Goal: Task Accomplishment & Management: Manage account settings

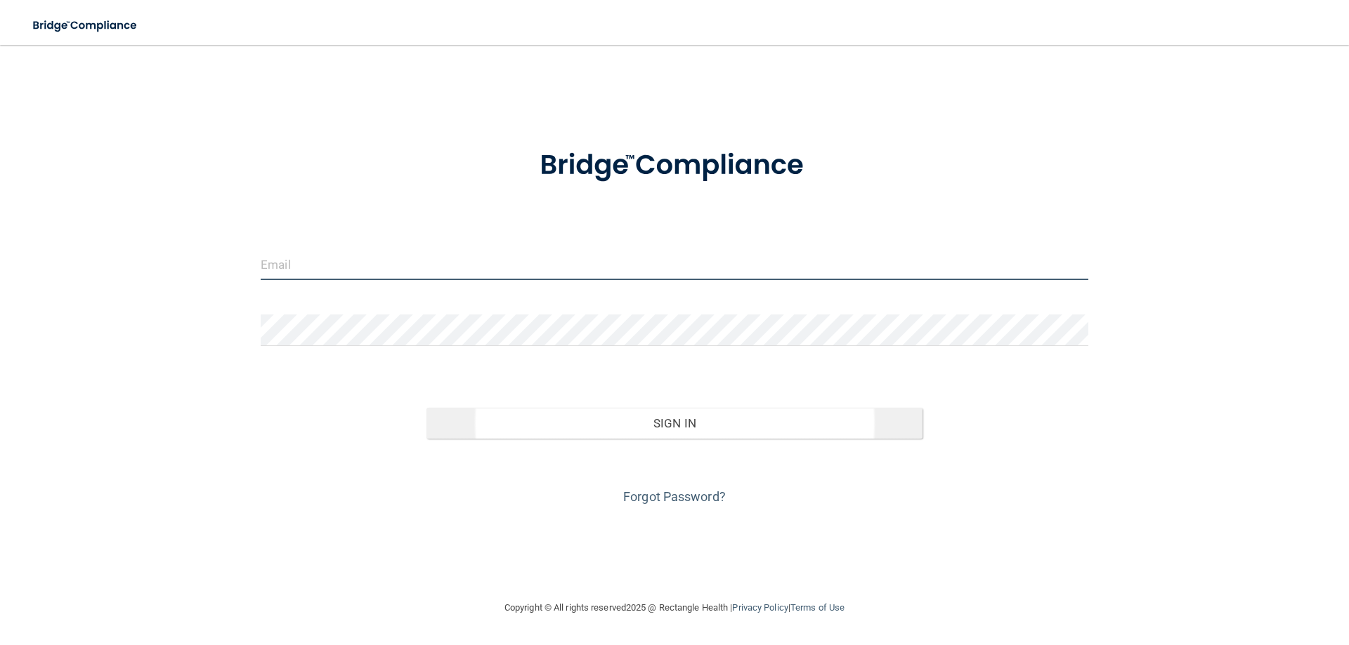
type input "[EMAIL_ADDRESS][DOMAIN_NAME]"
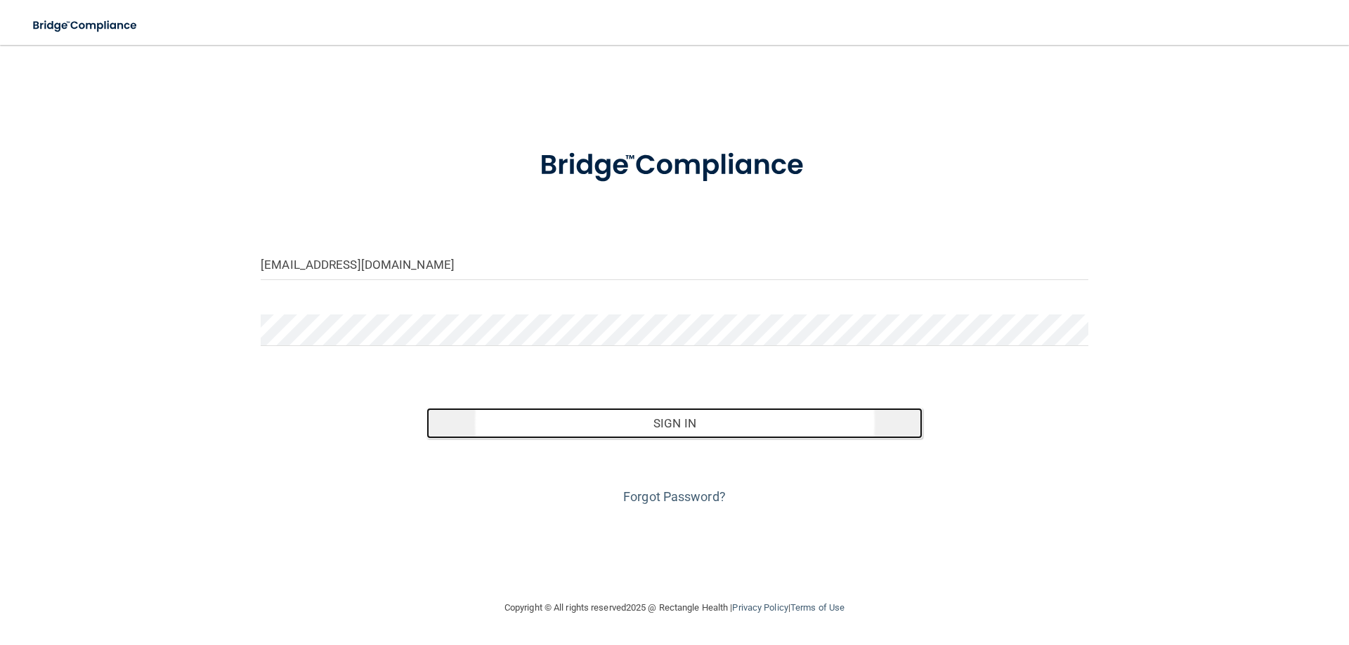
click at [616, 424] on button "Sign In" at bounding box center [674, 423] width 497 height 31
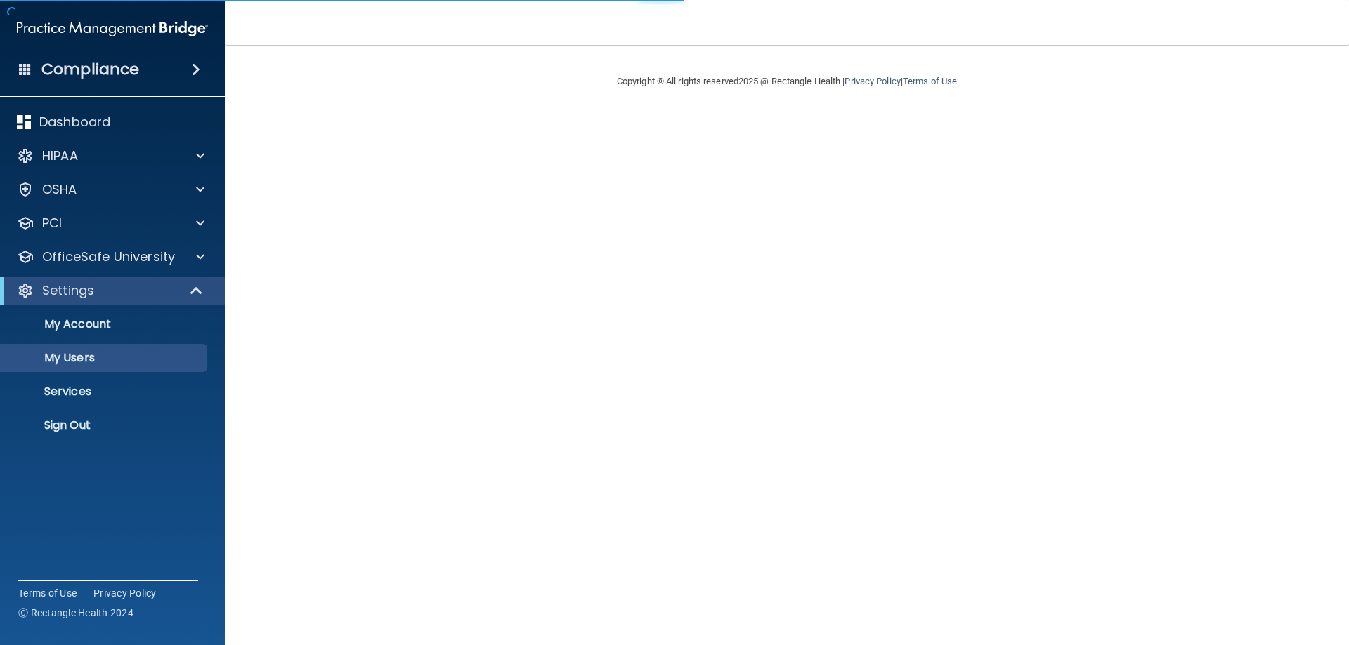
select select "20"
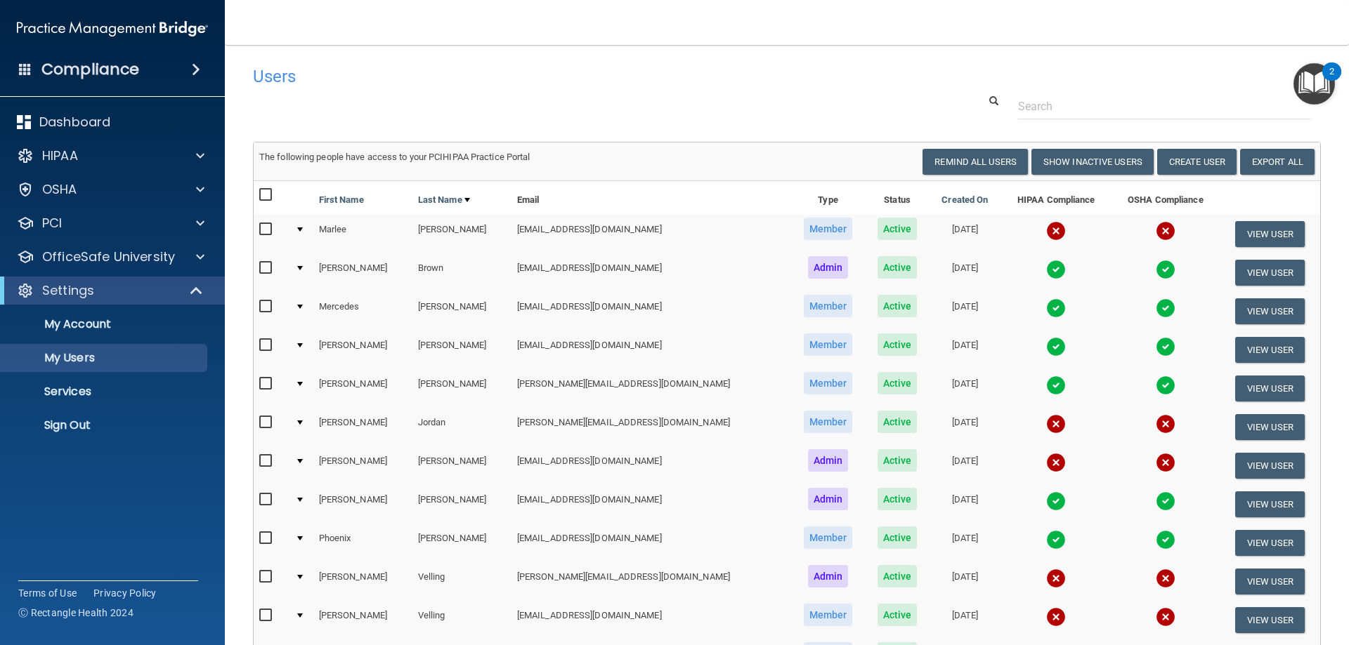
click at [304, 225] on td at bounding box center [301, 234] width 24 height 39
click at [302, 232] on div at bounding box center [300, 230] width 6 height 4
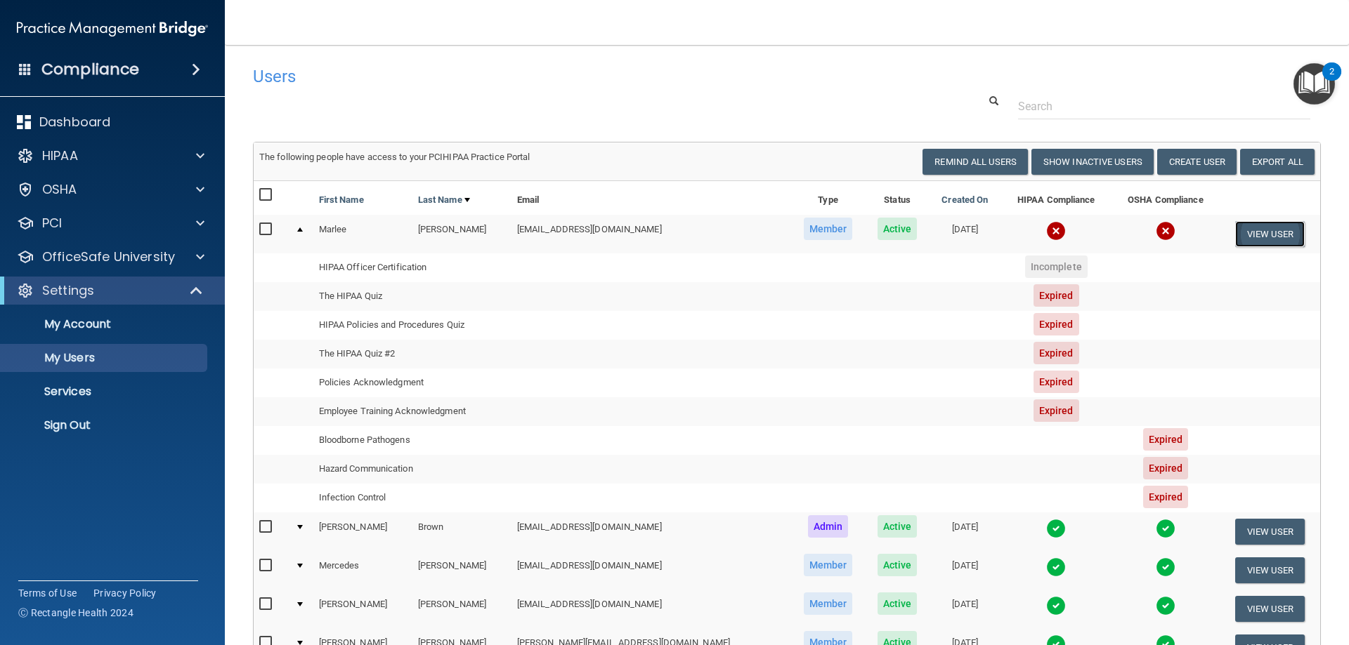
click at [1266, 228] on button "View User" at bounding box center [1270, 234] width 70 height 26
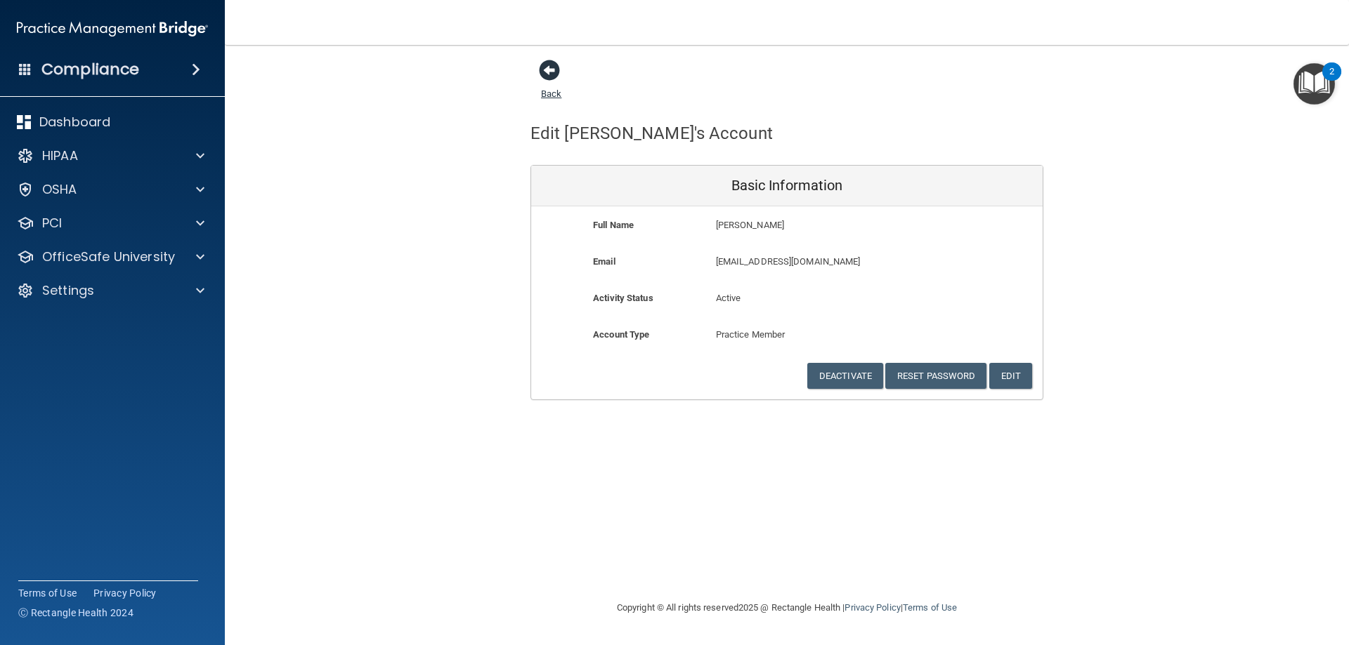
click at [546, 72] on span at bounding box center [549, 70] width 21 height 21
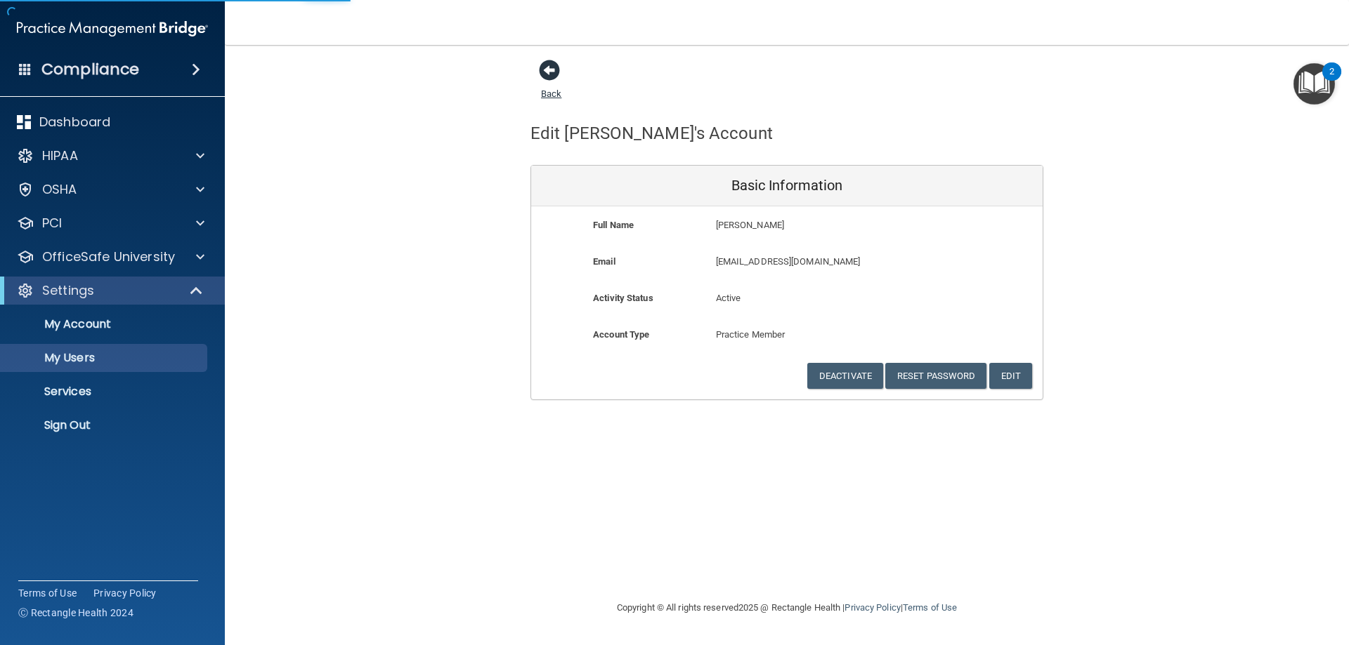
select select "20"
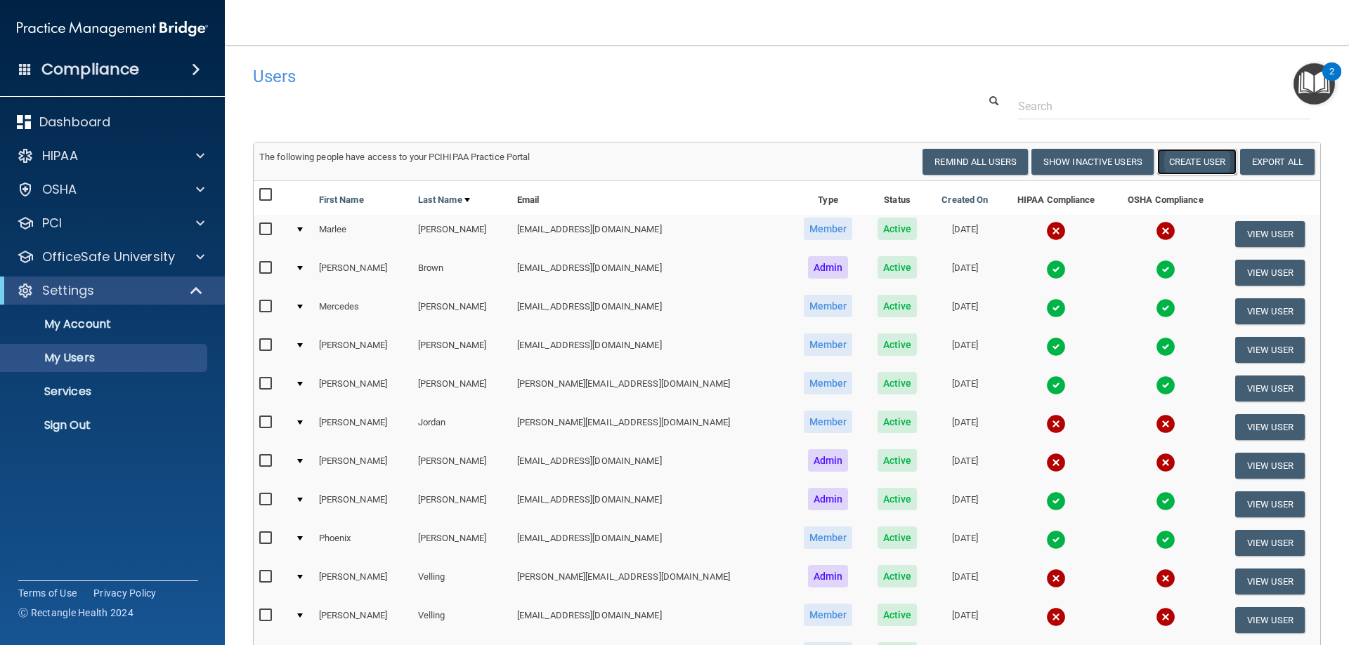
click at [1171, 160] on button "Create User" at bounding box center [1196, 162] width 79 height 26
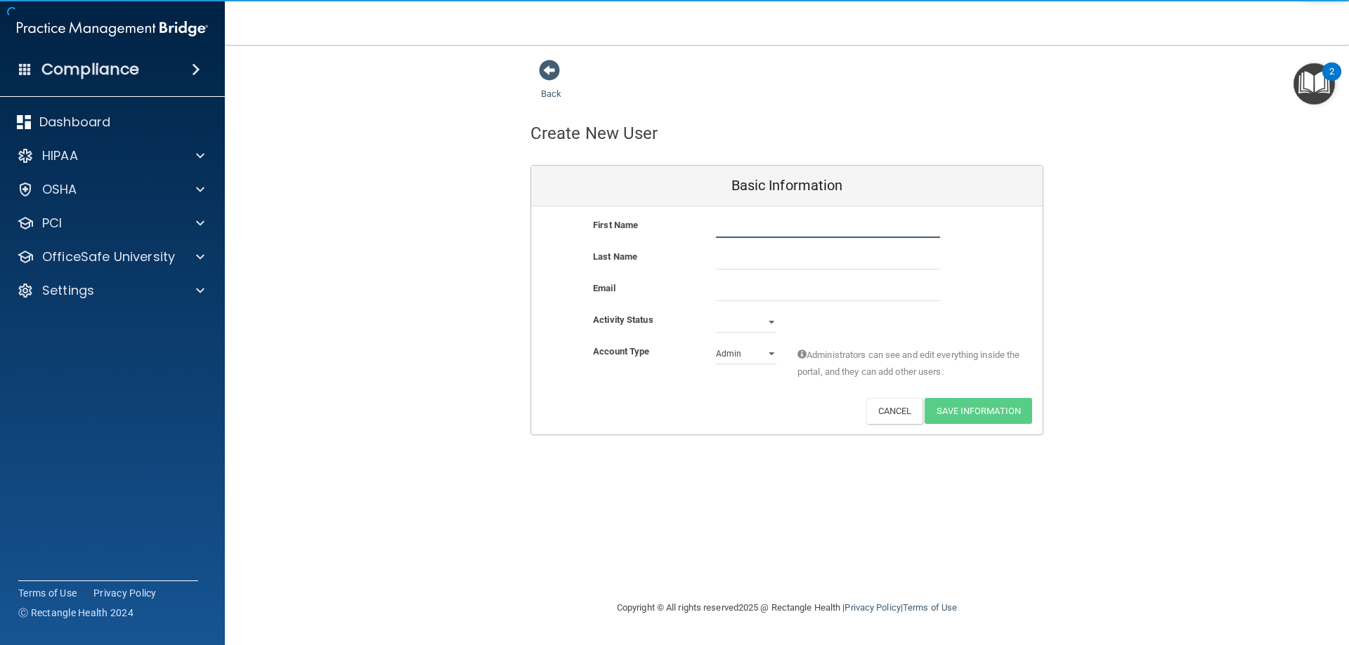
click at [742, 227] on input "text" at bounding box center [828, 227] width 224 height 21
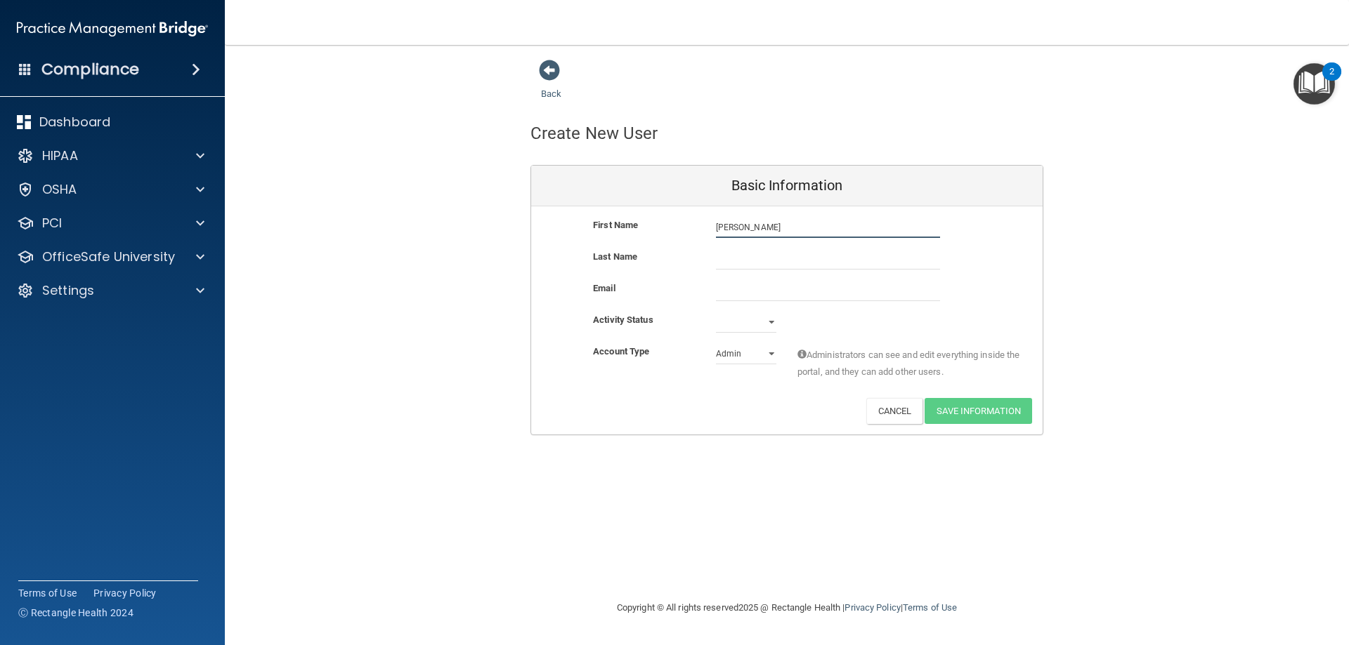
type input "[PERSON_NAME]"
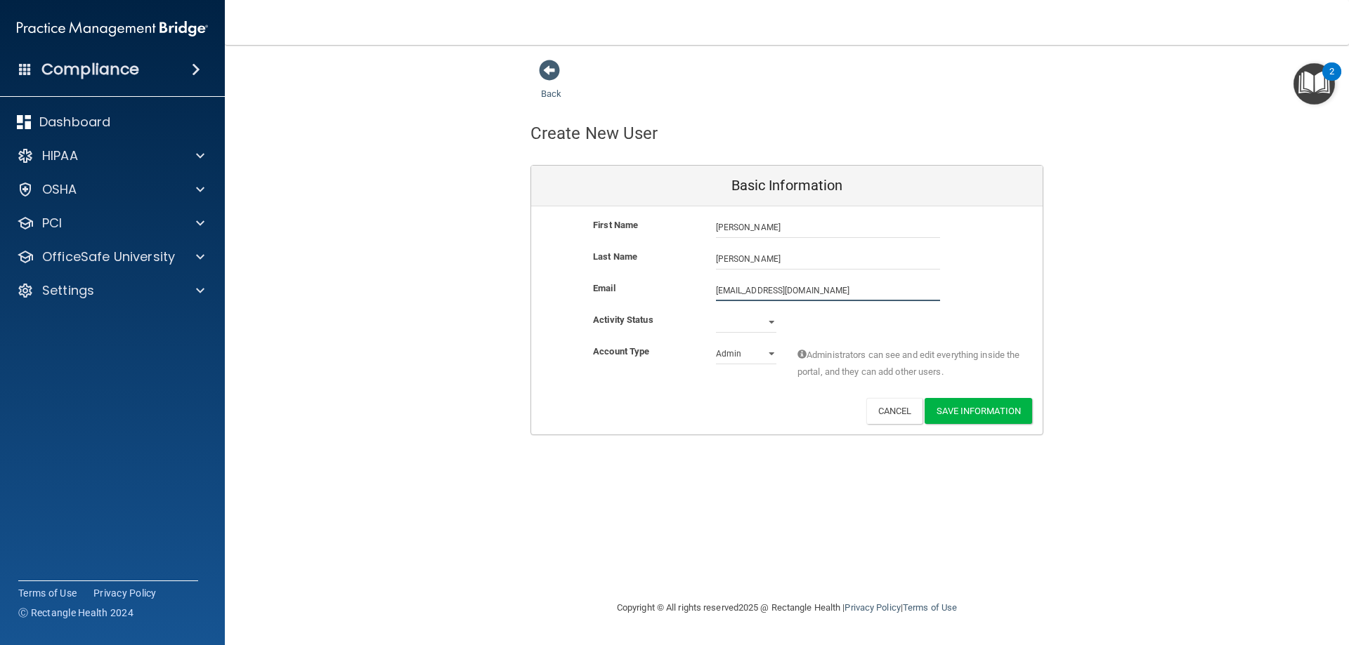
type input "[EMAIL_ADDRESS][DOMAIN_NAME]"
click at [750, 353] on select "Admin Member" at bounding box center [746, 353] width 60 height 21
select select "practice_member"
click at [716, 343] on select "Admin Member" at bounding box center [746, 353] width 60 height 21
click at [766, 324] on select "Active Inactive" at bounding box center [746, 322] width 60 height 21
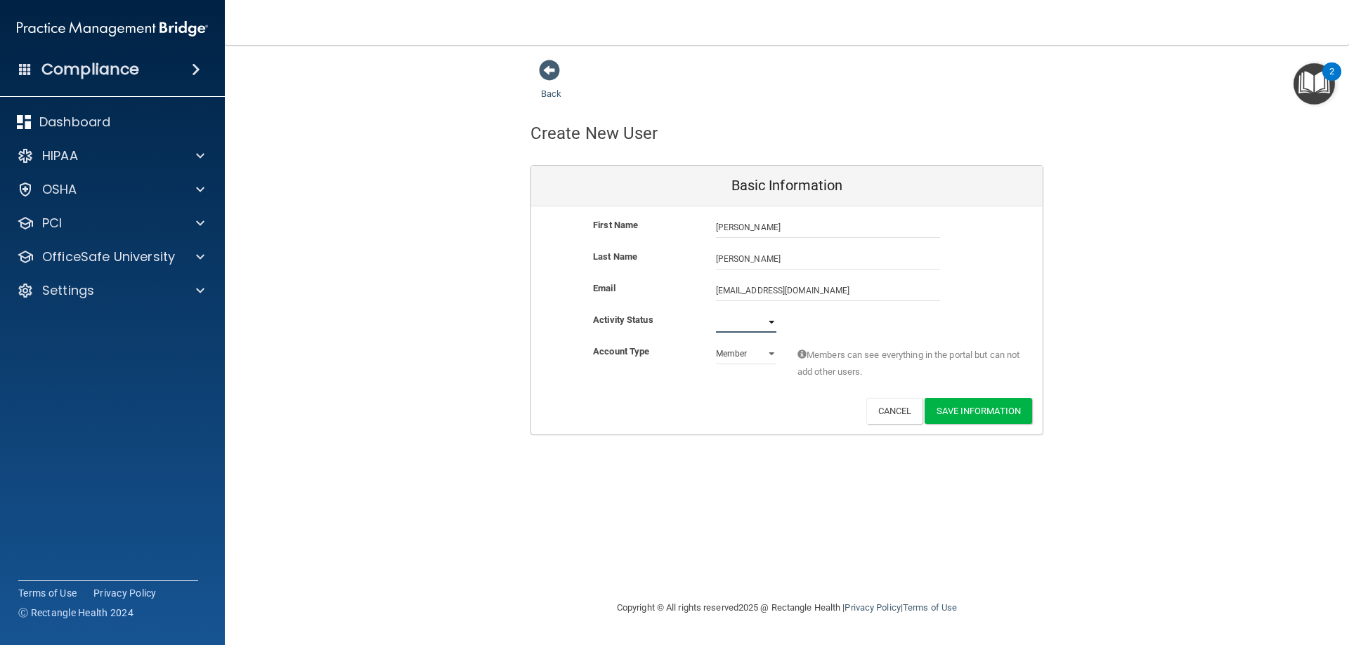
select select "active"
click at [716, 312] on select "Active Inactive" at bounding box center [746, 322] width 60 height 21
click at [970, 411] on button "Save Information" at bounding box center [977, 411] width 107 height 26
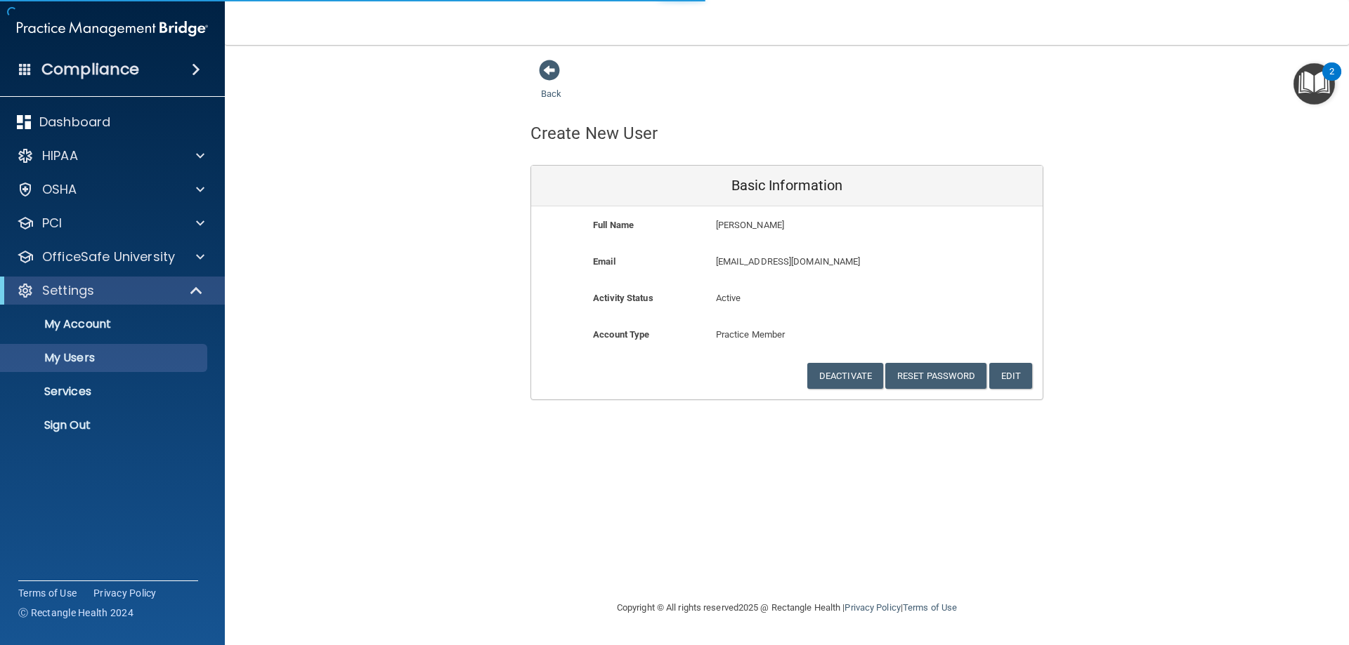
select select "20"
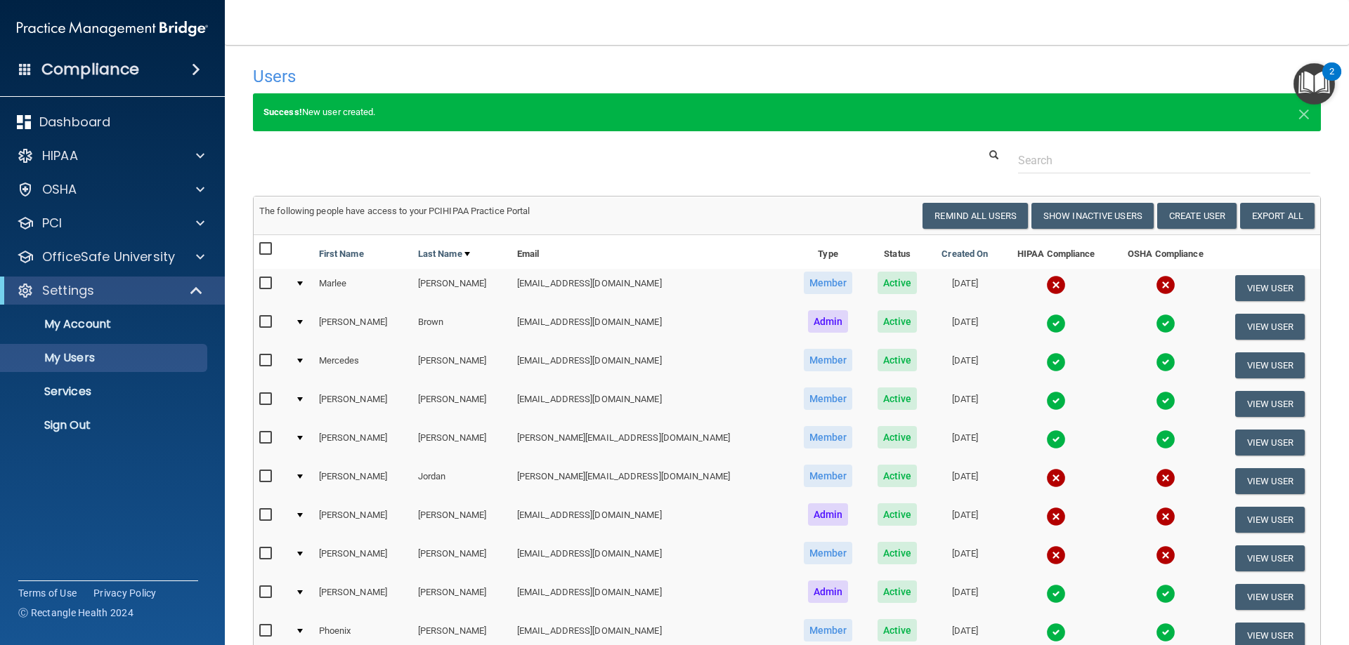
click at [261, 439] on input "checkbox" at bounding box center [267, 438] width 16 height 11
checkbox input "true"
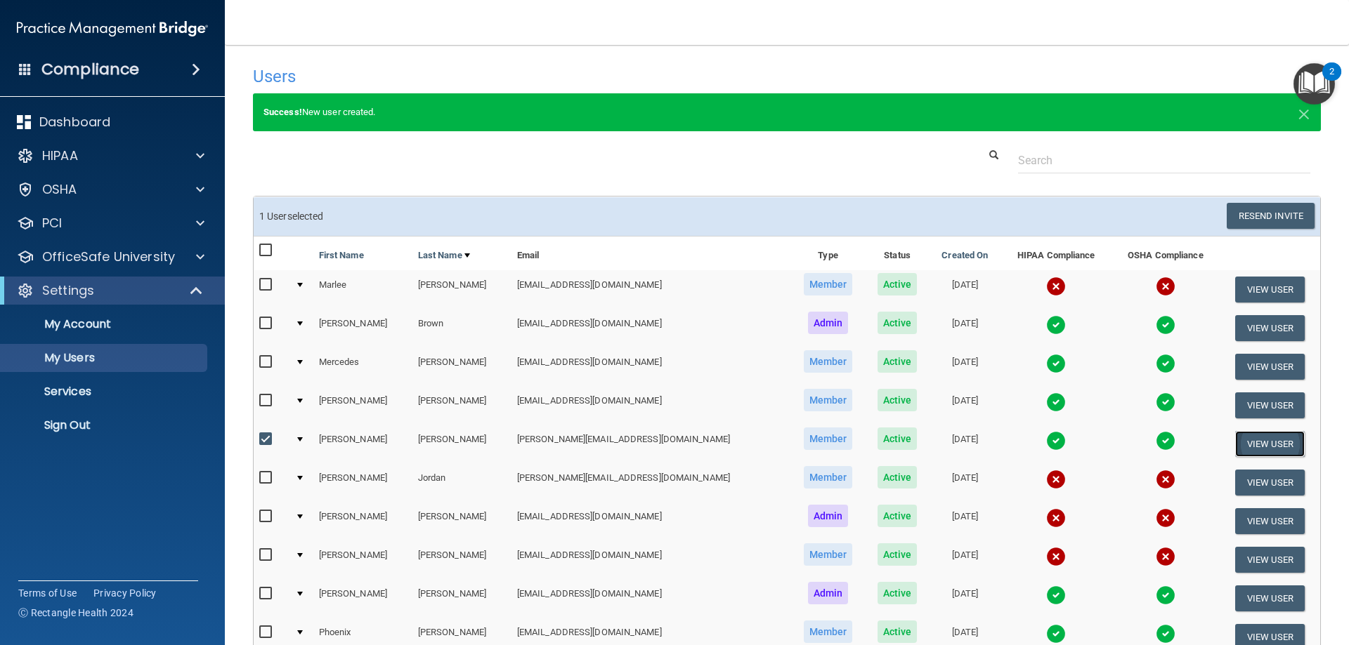
click at [1235, 440] on button "View User" at bounding box center [1270, 444] width 70 height 26
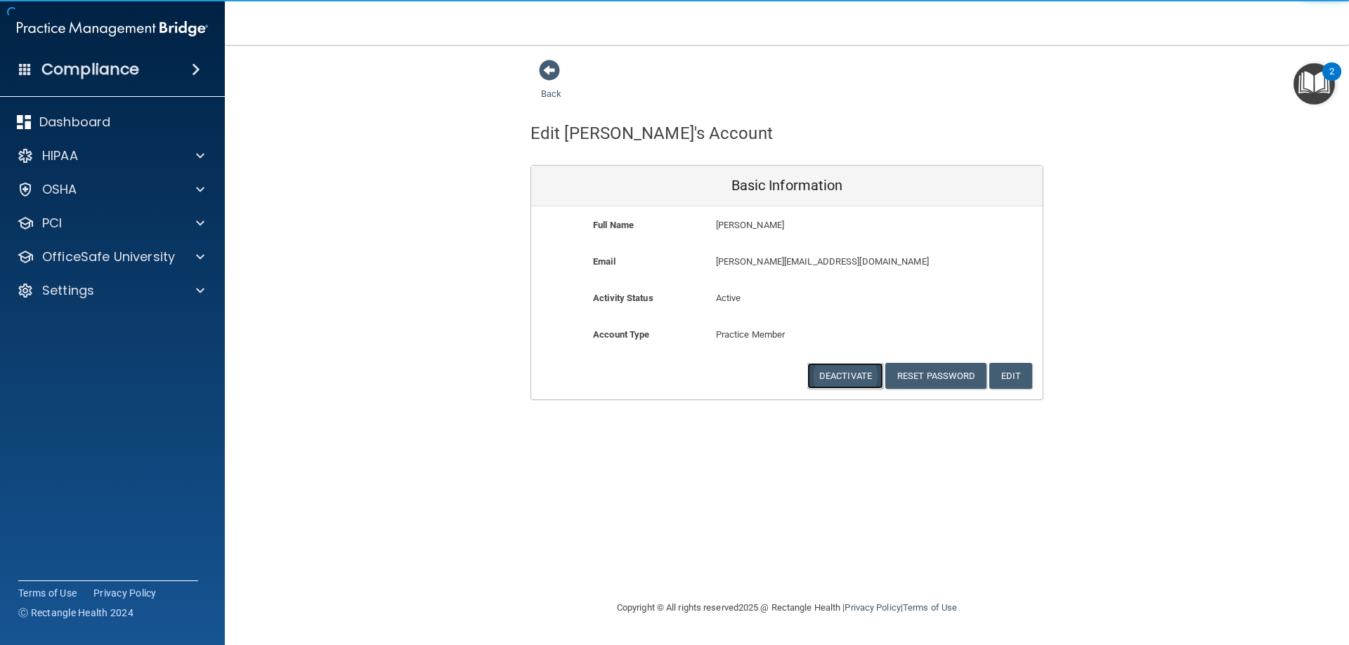
click at [856, 374] on button "Deactivate" at bounding box center [845, 376] width 76 height 26
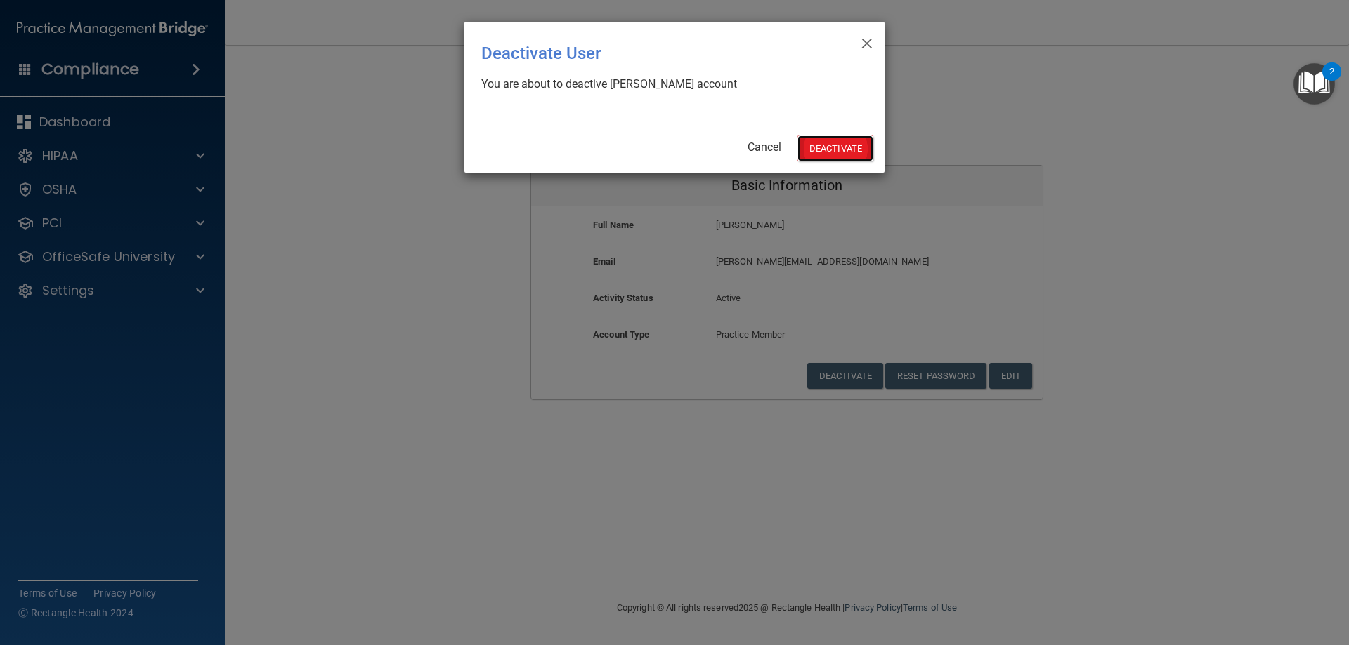
click at [839, 143] on button "Deactivate" at bounding box center [835, 149] width 76 height 26
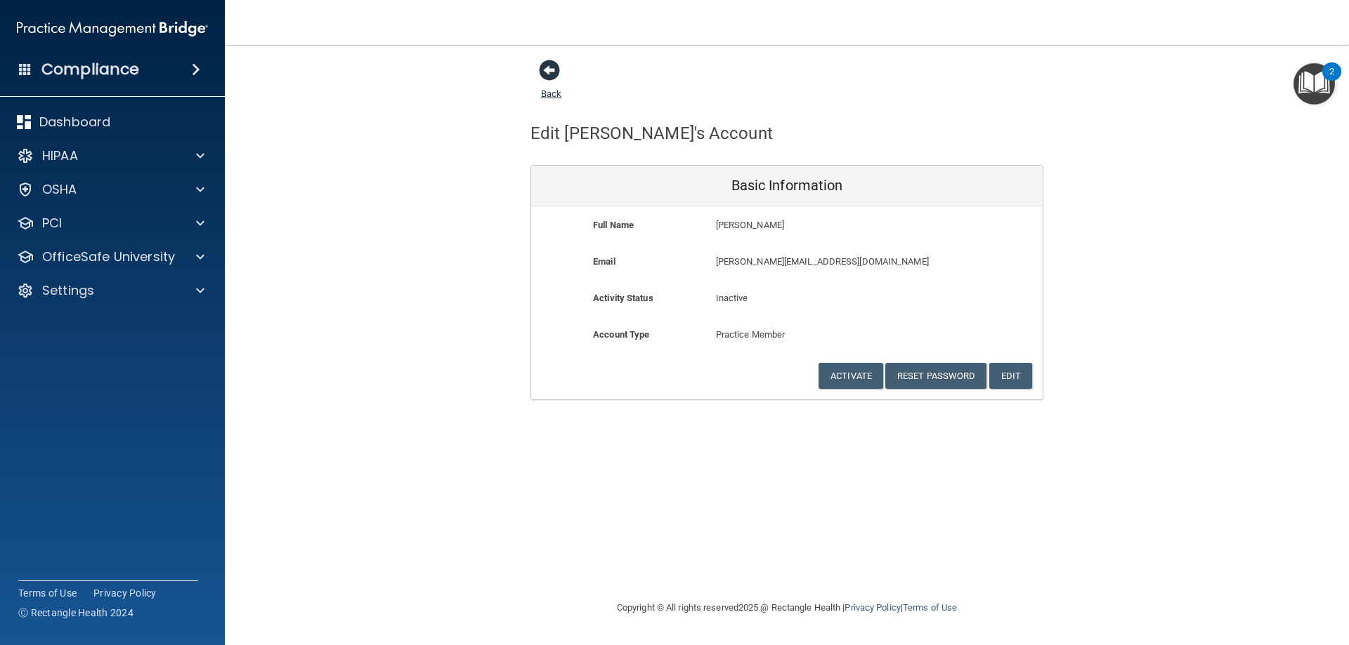
click at [546, 70] on span at bounding box center [549, 70] width 21 height 21
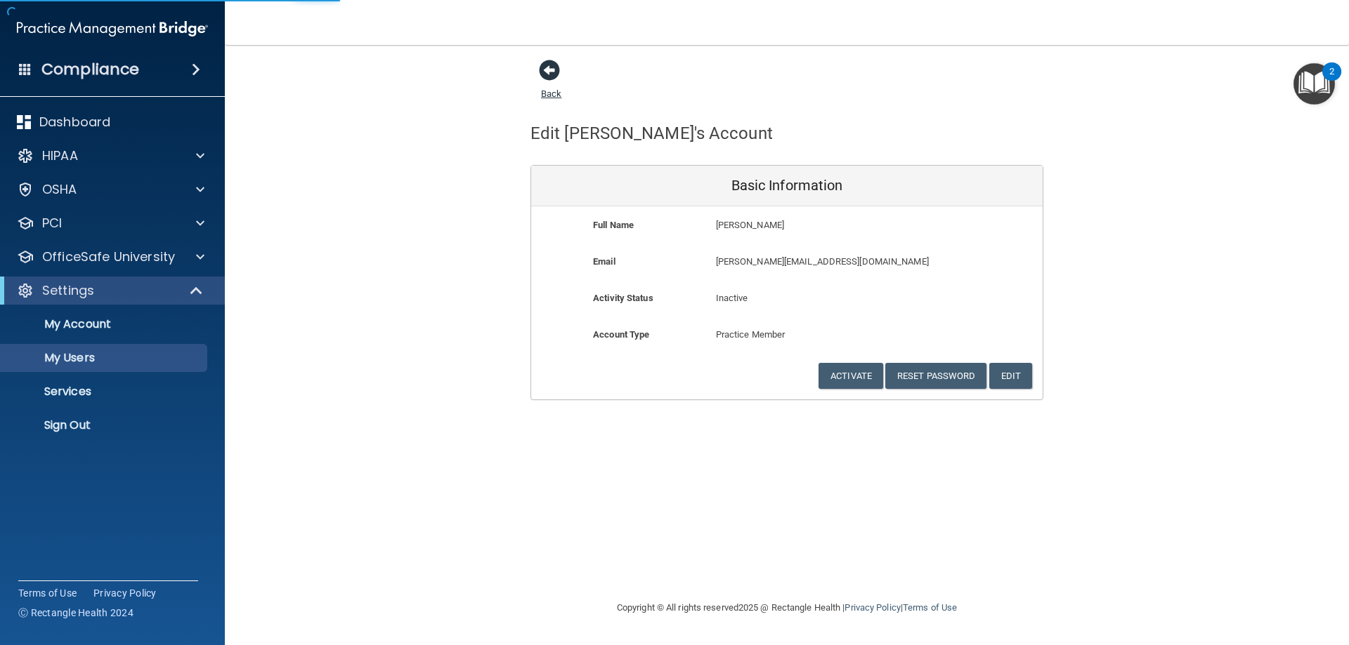
select select "20"
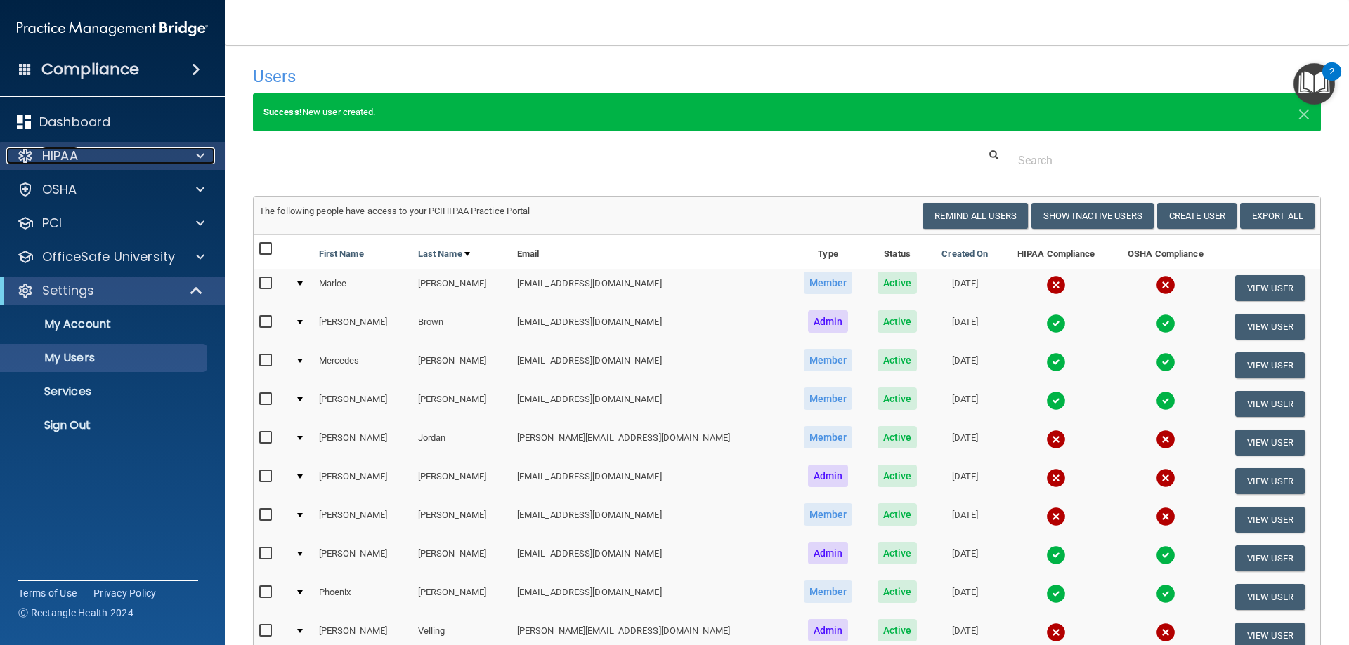
click at [118, 162] on div "HIPAA" at bounding box center [93, 155] width 174 height 17
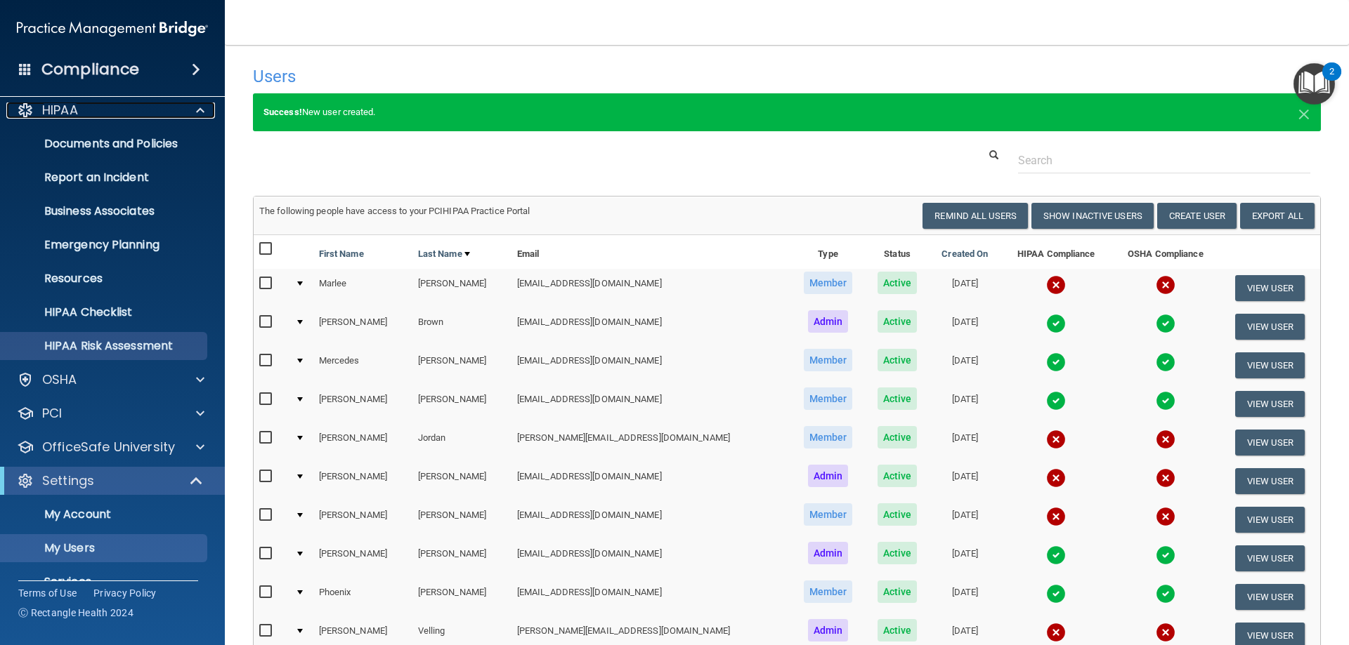
scroll to position [70, 0]
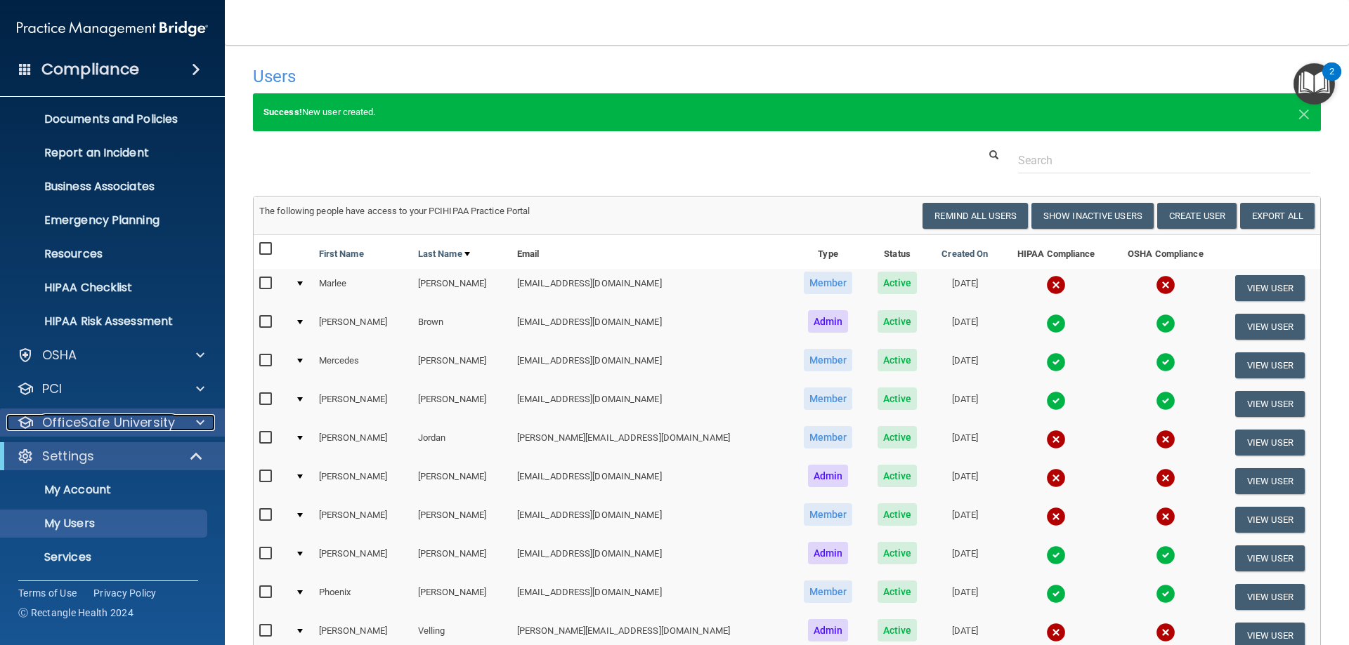
click at [189, 417] on div at bounding box center [198, 422] width 35 height 17
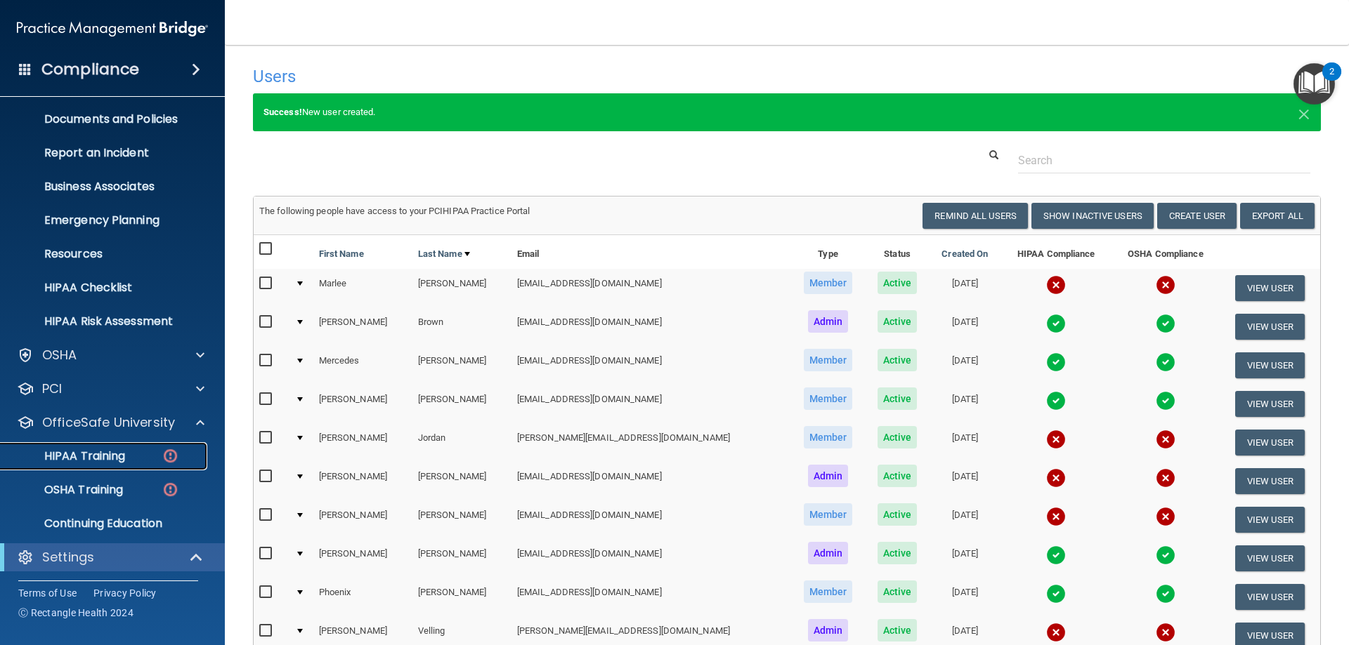
click at [102, 459] on p "HIPAA Training" at bounding box center [67, 457] width 116 height 14
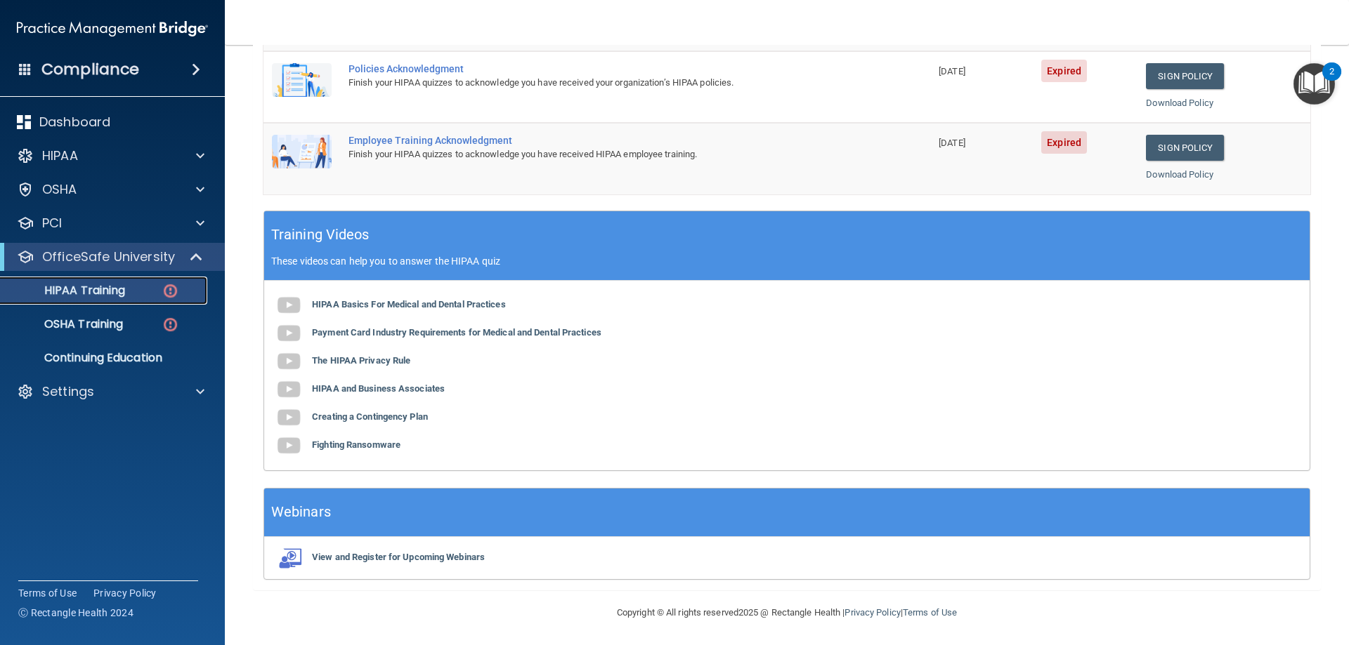
scroll to position [283, 0]
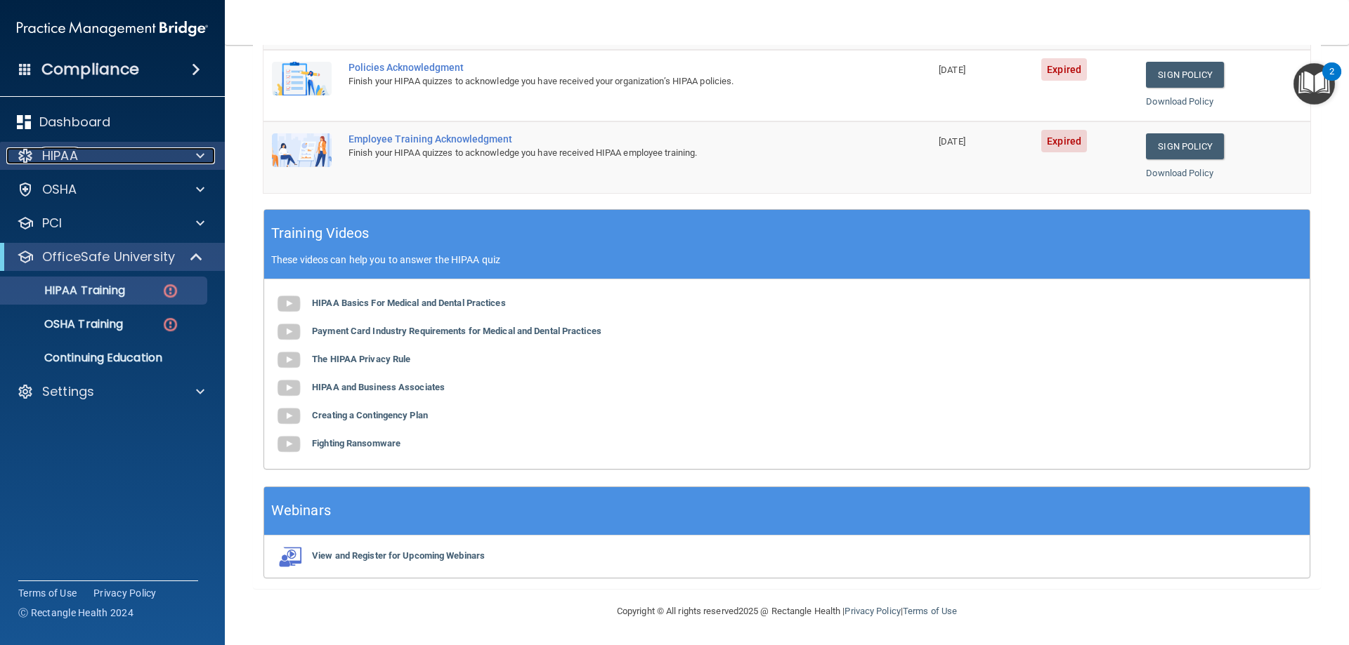
click at [67, 152] on p "HIPAA" at bounding box center [60, 155] width 36 height 17
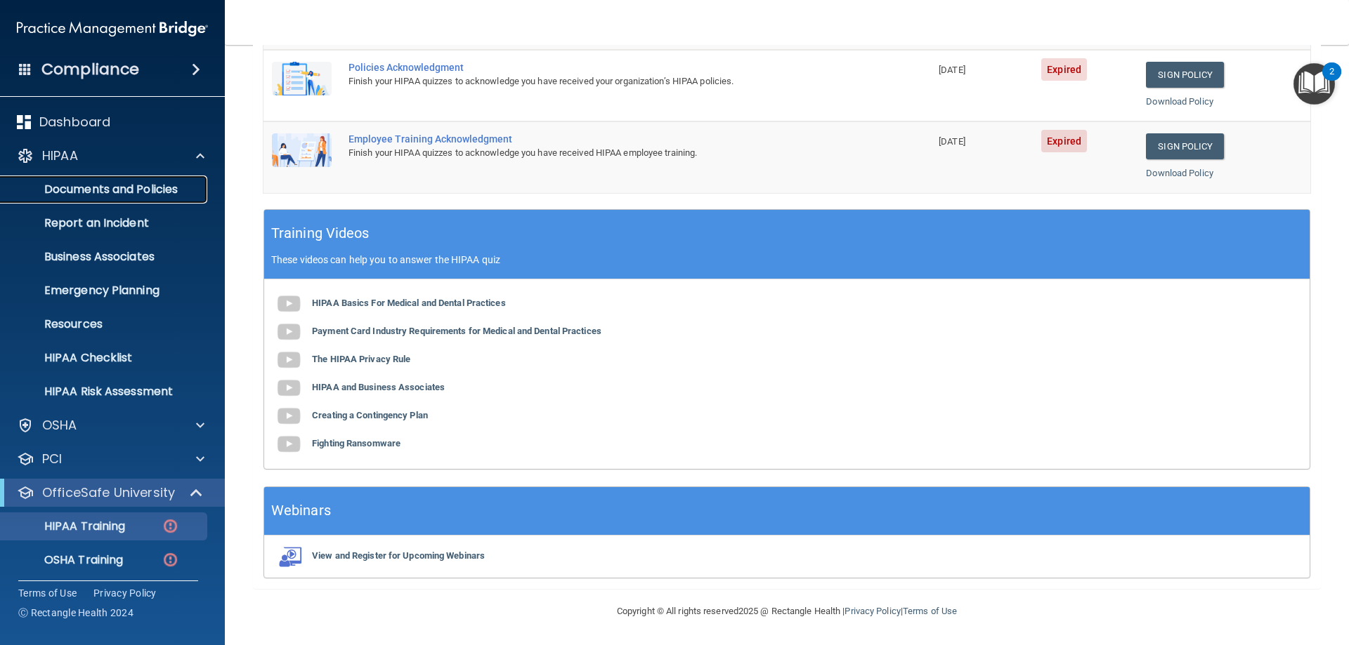
click at [77, 191] on p "Documents and Policies" at bounding box center [105, 190] width 192 height 14
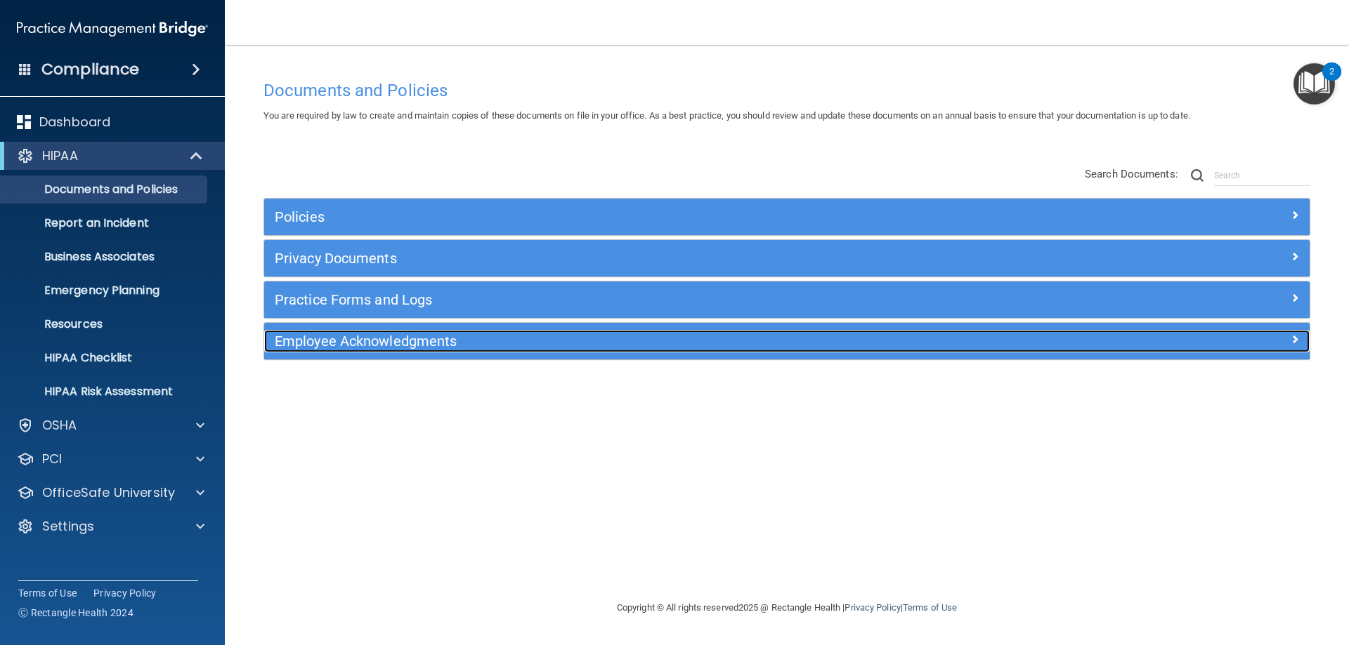
click at [369, 334] on h5 "Employee Acknowledgments" at bounding box center [656, 341] width 763 height 15
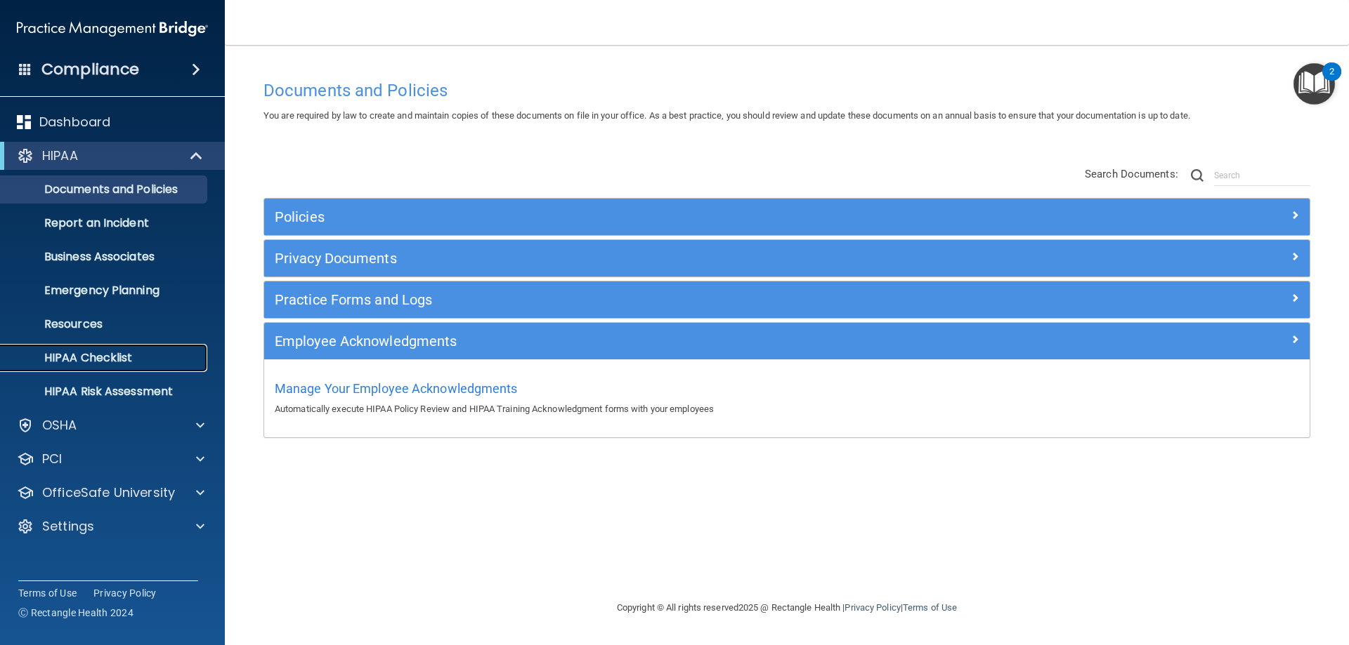
click at [109, 357] on p "HIPAA Checklist" at bounding box center [105, 358] width 192 height 14
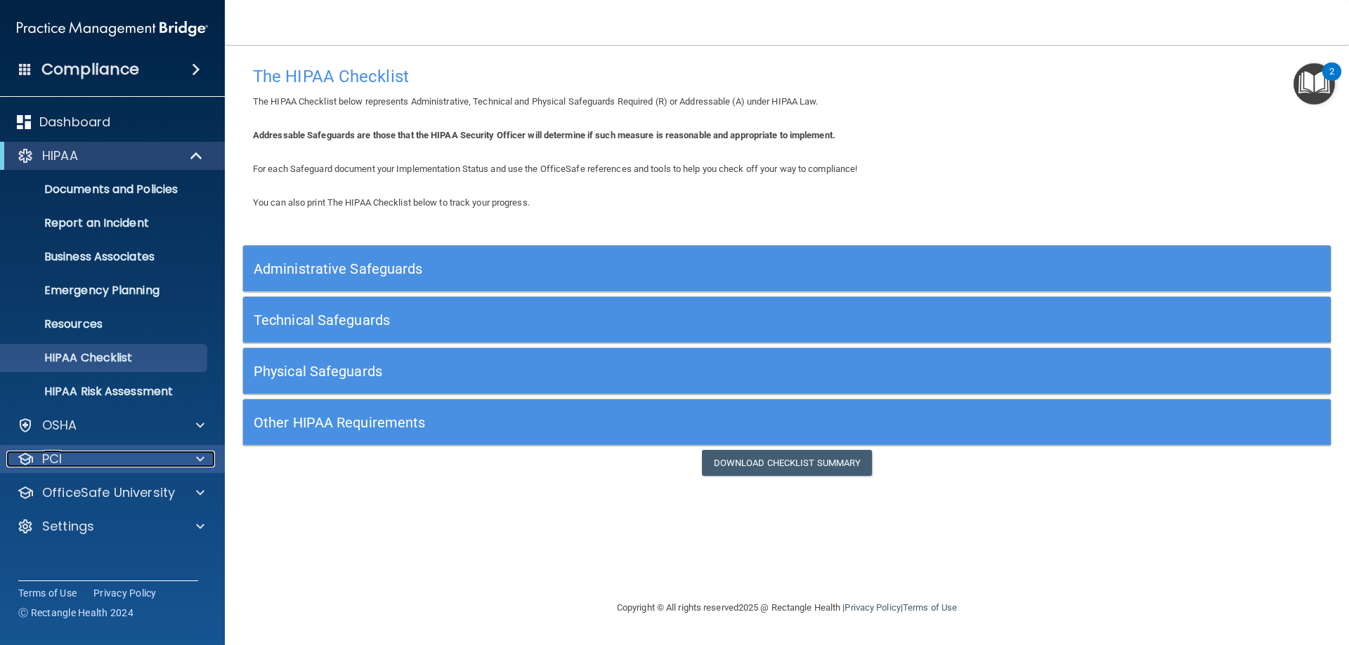
click at [144, 452] on div "PCI" at bounding box center [93, 459] width 174 height 17
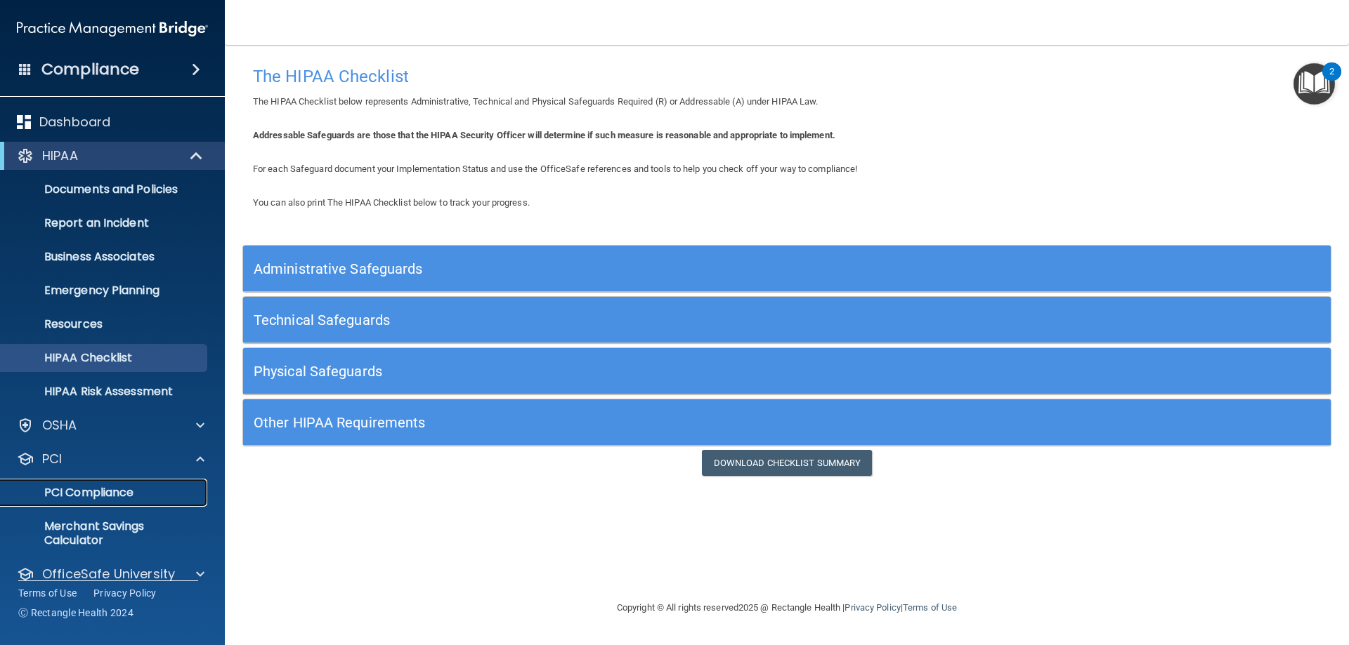
click at [105, 492] on p "PCI Compliance" at bounding box center [105, 493] width 192 height 14
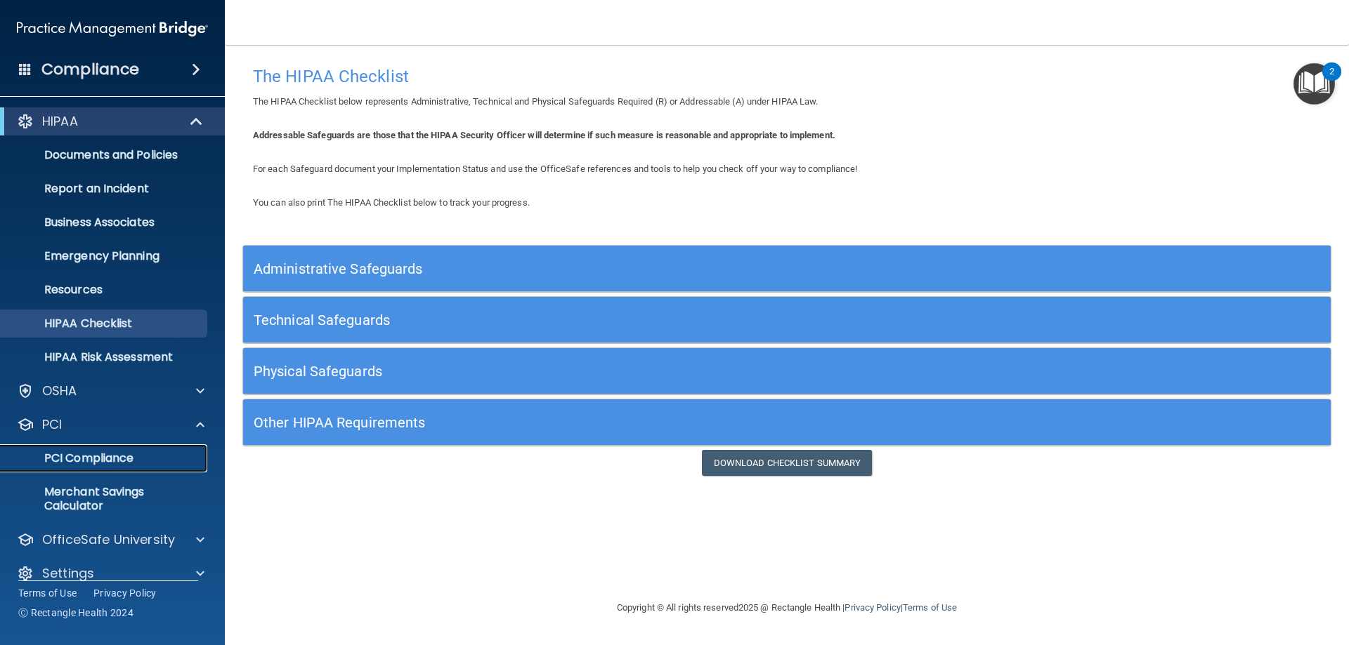
scroll to position [53, 0]
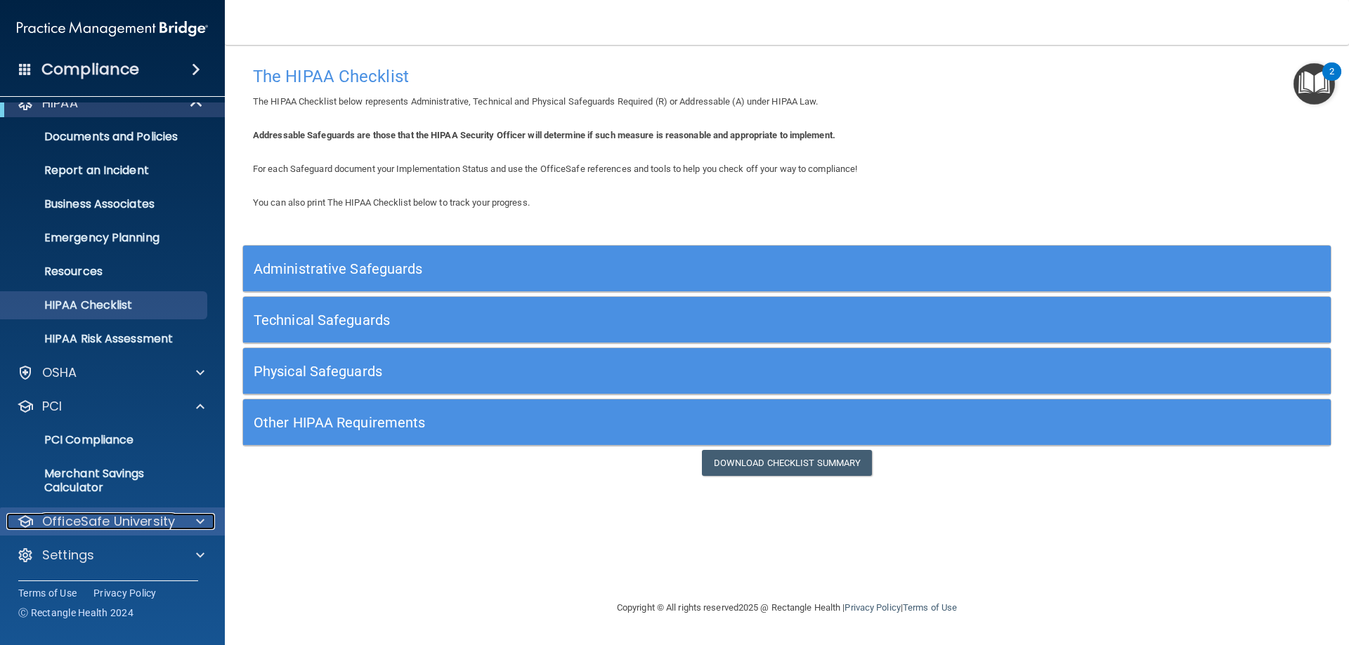
click at [73, 520] on p "OfficeSafe University" at bounding box center [108, 521] width 133 height 17
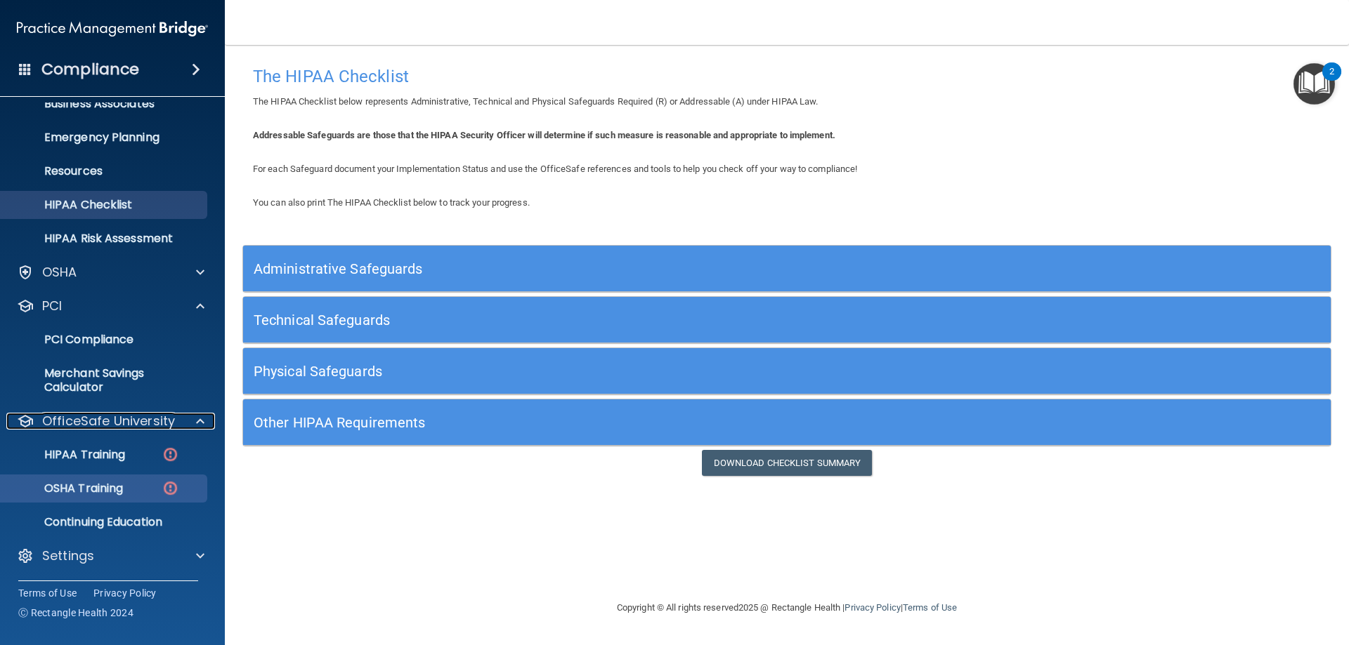
scroll to position [154, 0]
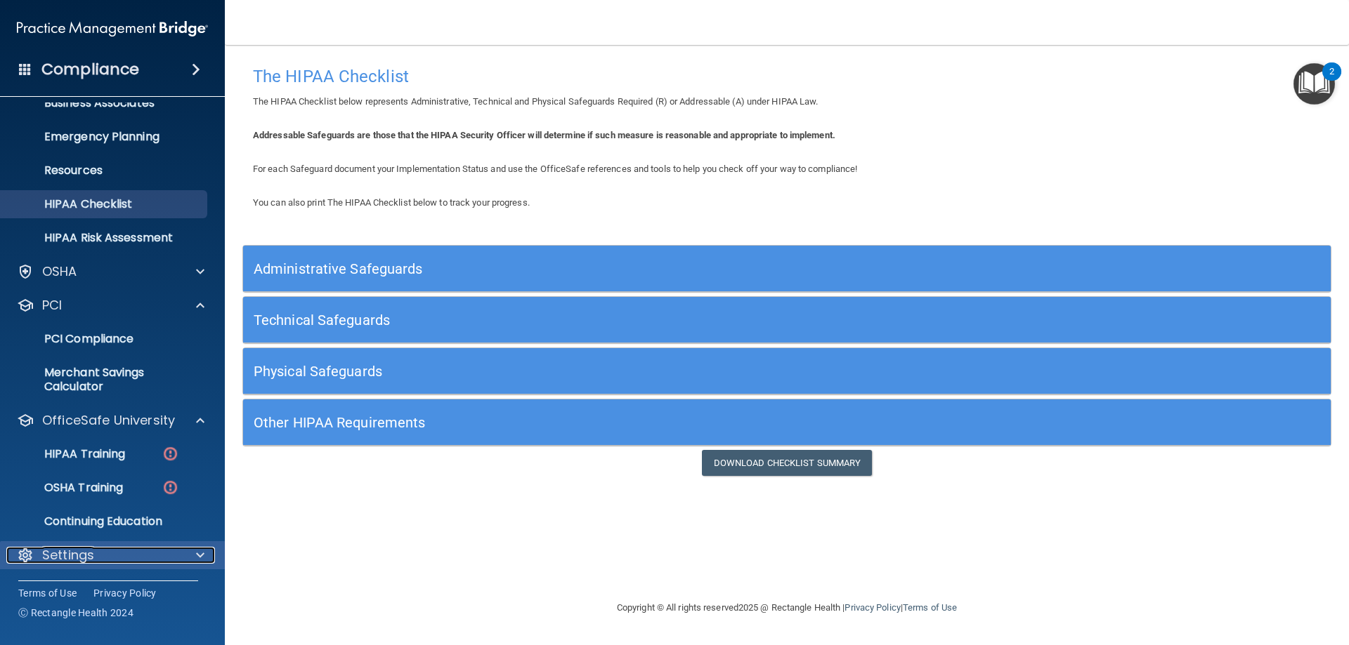
click at [76, 553] on p "Settings" at bounding box center [68, 555] width 52 height 17
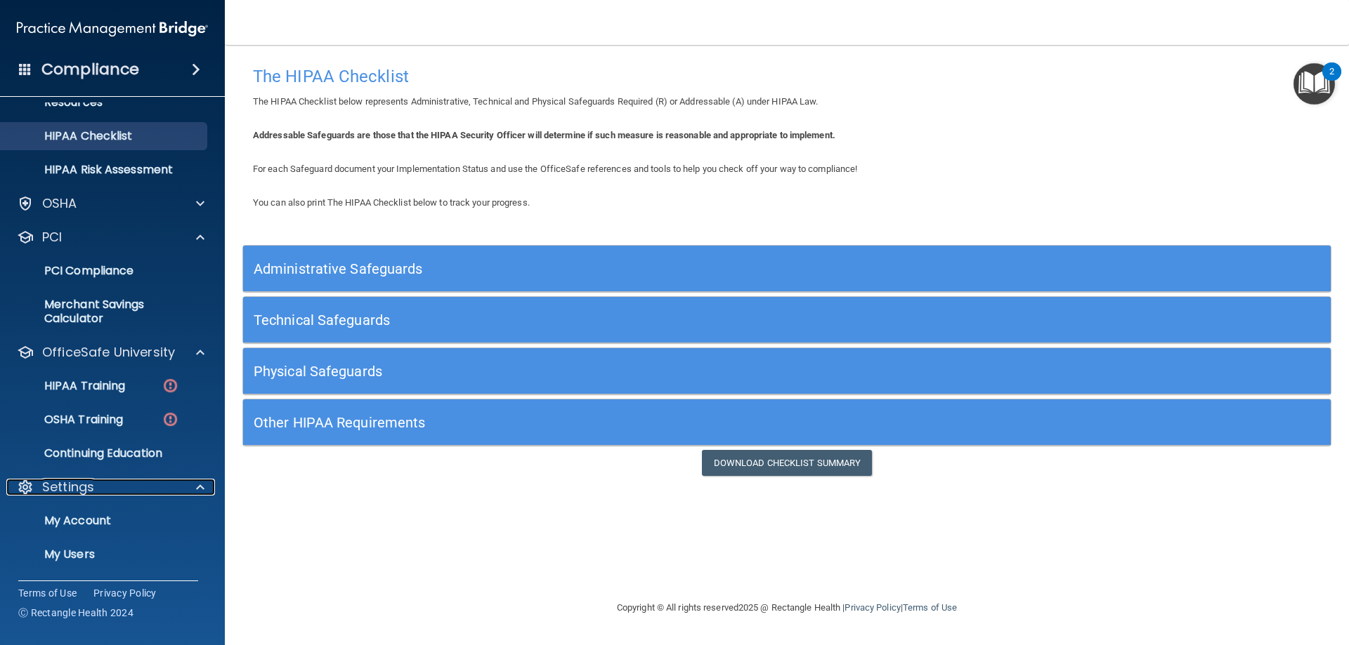
scroll to position [289, 0]
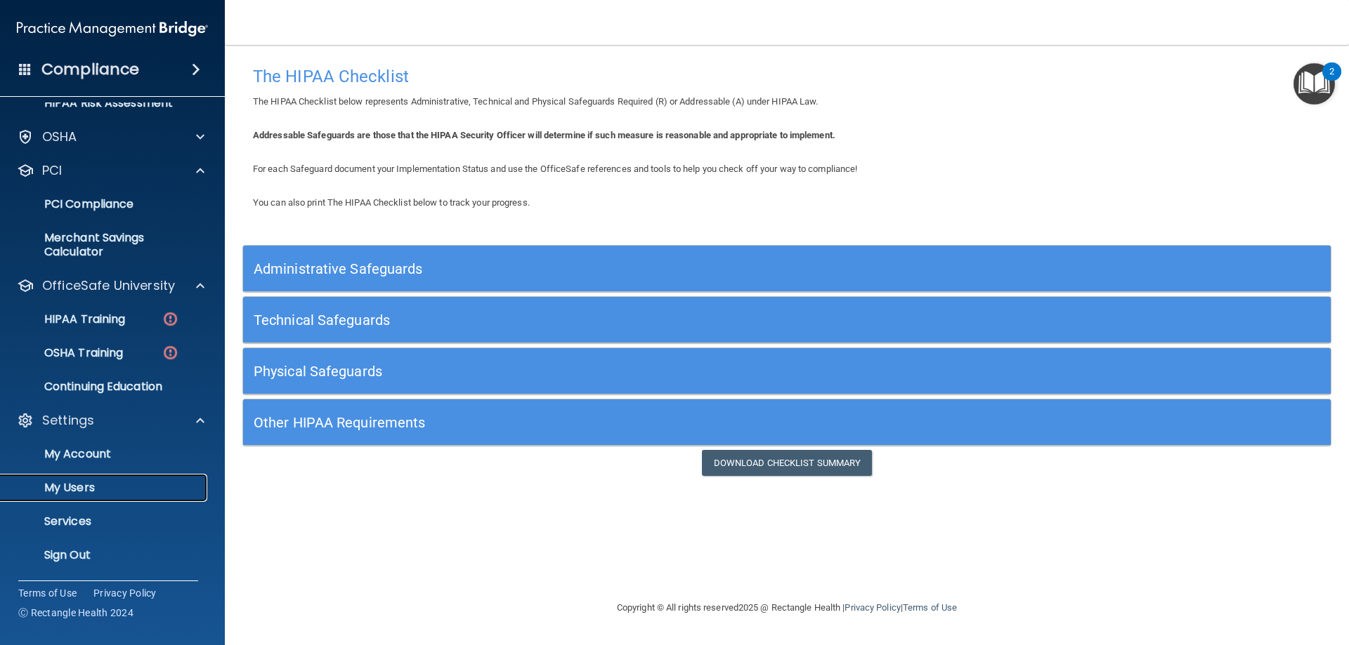
click at [87, 484] on p "My Users" at bounding box center [105, 488] width 192 height 14
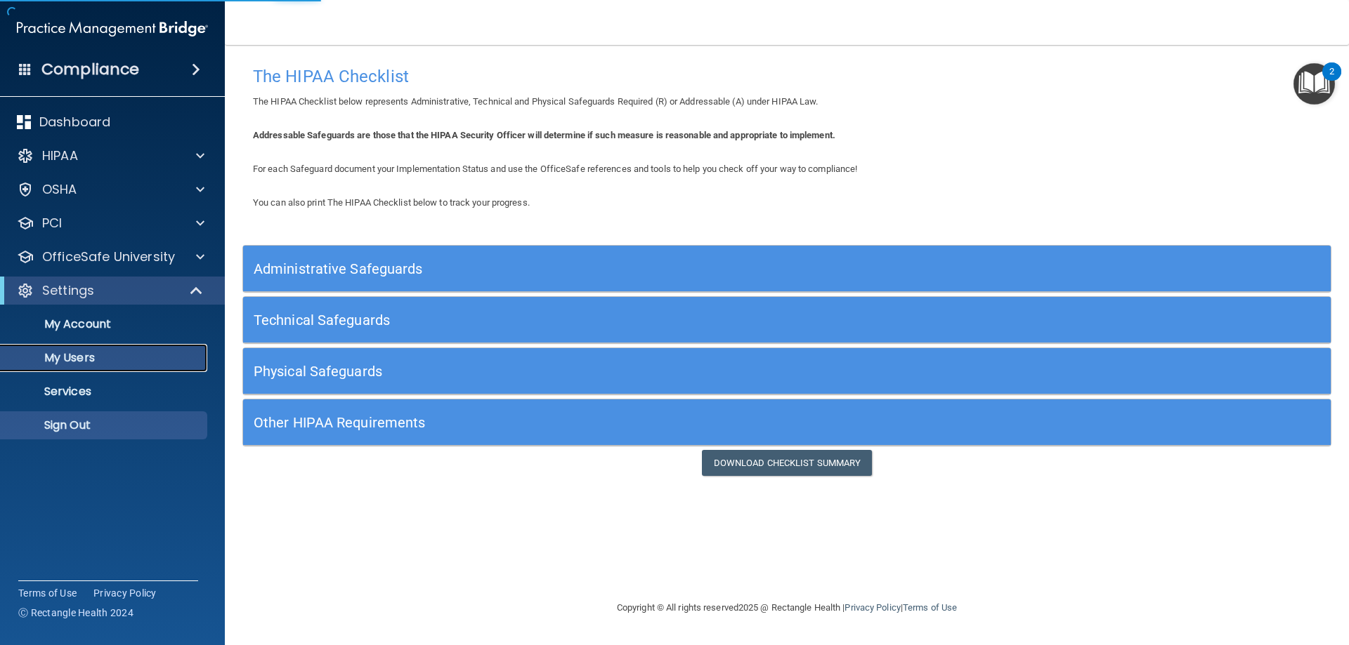
select select "20"
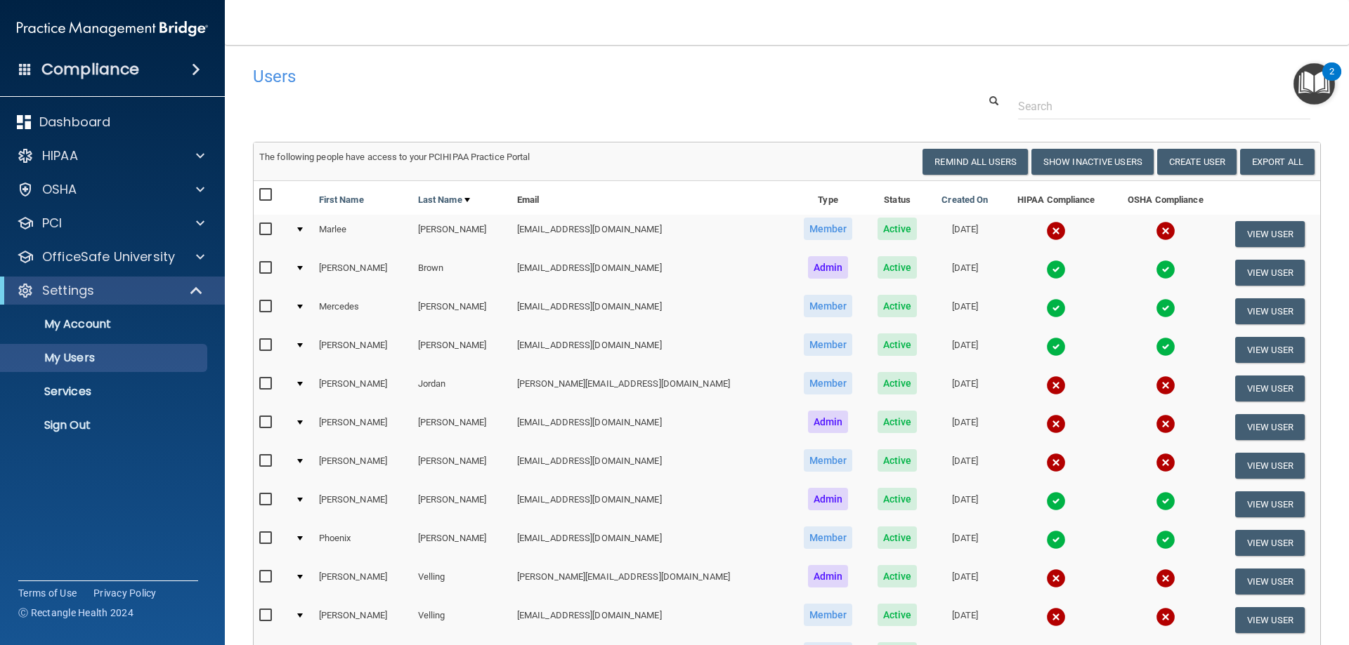
click at [270, 229] on input "checkbox" at bounding box center [267, 229] width 16 height 11
checkbox input "true"
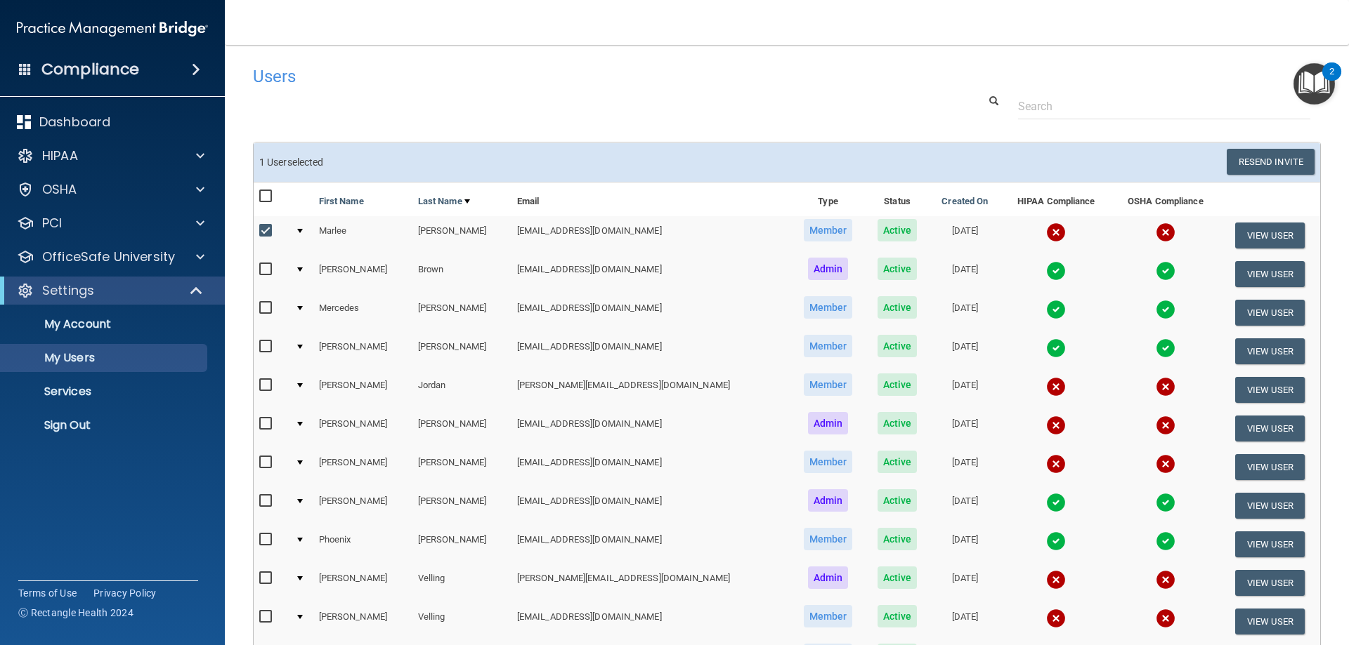
click at [302, 229] on div at bounding box center [300, 231] width 6 height 4
click at [332, 228] on td "Marlee" at bounding box center [362, 235] width 99 height 39
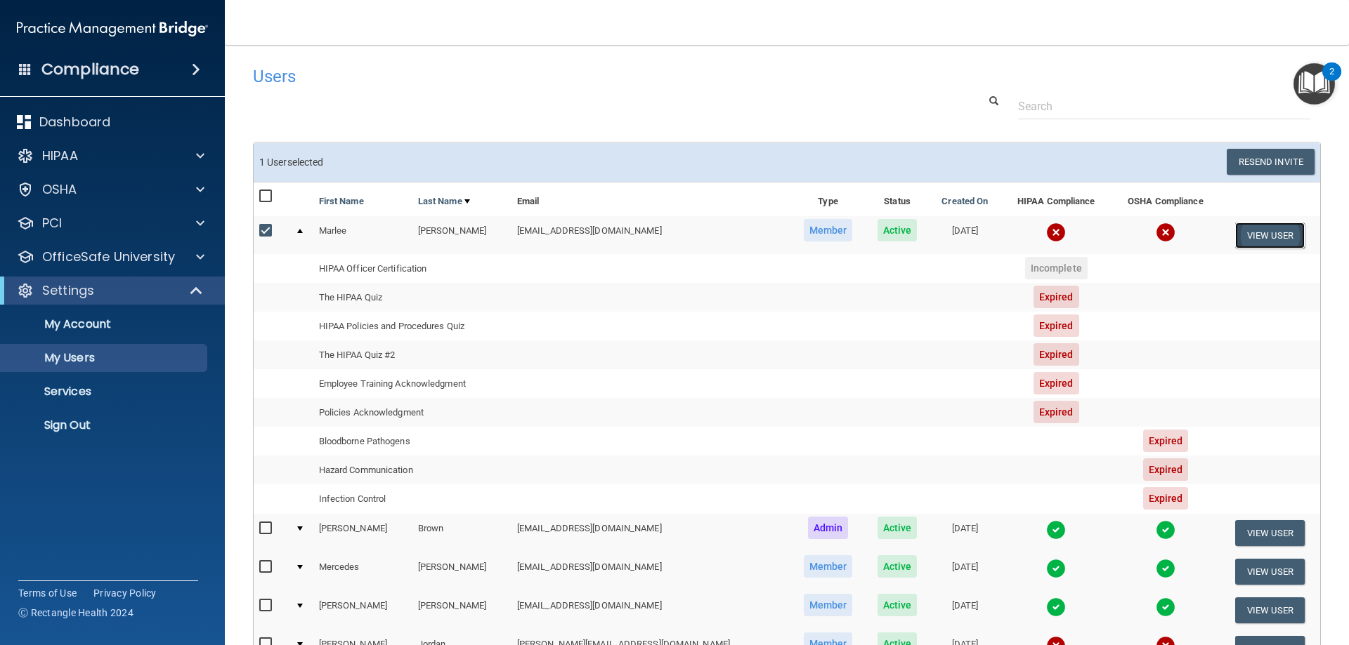
click at [1244, 237] on button "View User" at bounding box center [1270, 236] width 70 height 26
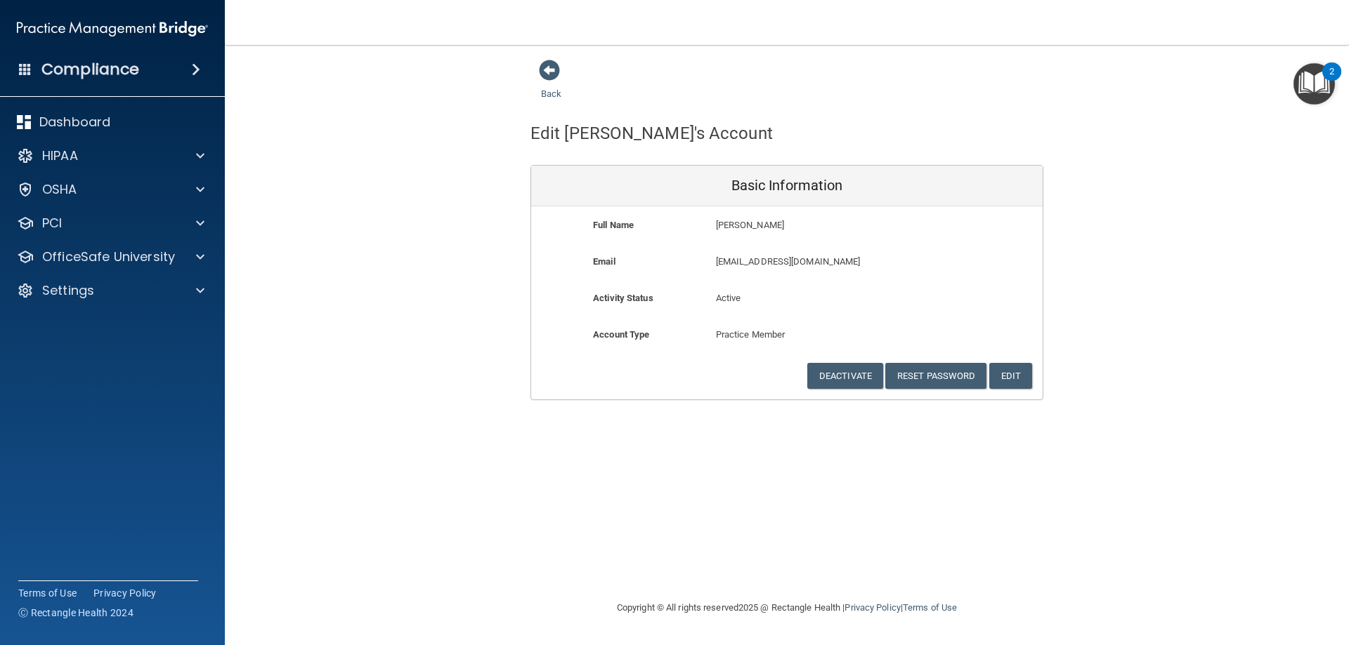
click at [1327, 81] on img "Open Resource Center, 2 new notifications" at bounding box center [1313, 83] width 41 height 41
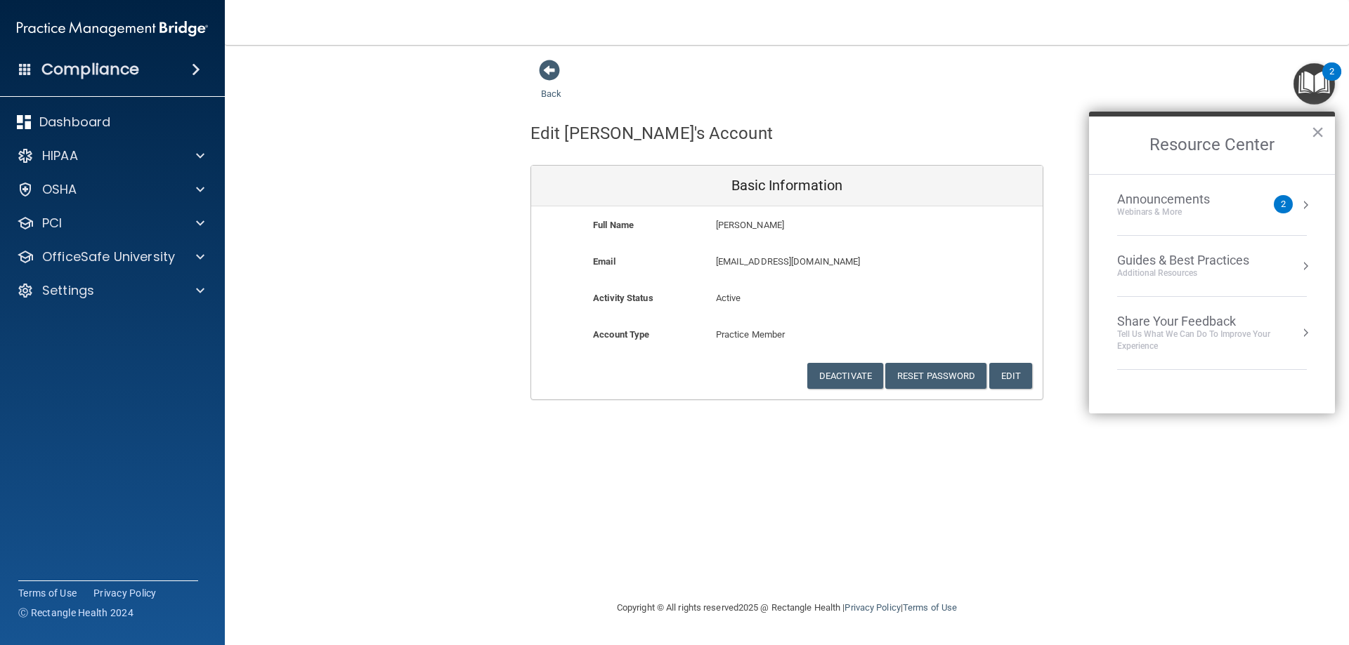
click at [1143, 83] on div "Back Edit [PERSON_NAME]'s Account Basic Information Full Name [PERSON_NAME] [PE…" at bounding box center [787, 229] width 1068 height 341
click at [560, 74] on span at bounding box center [549, 70] width 21 height 21
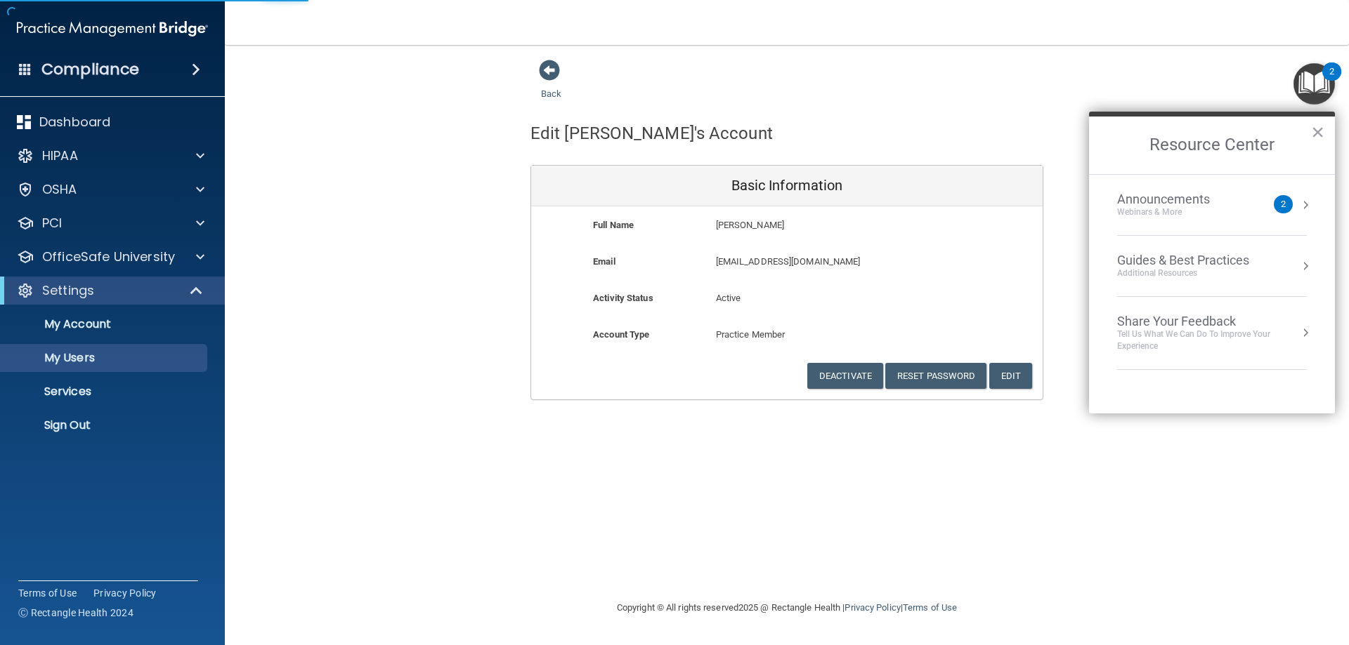
select select "20"
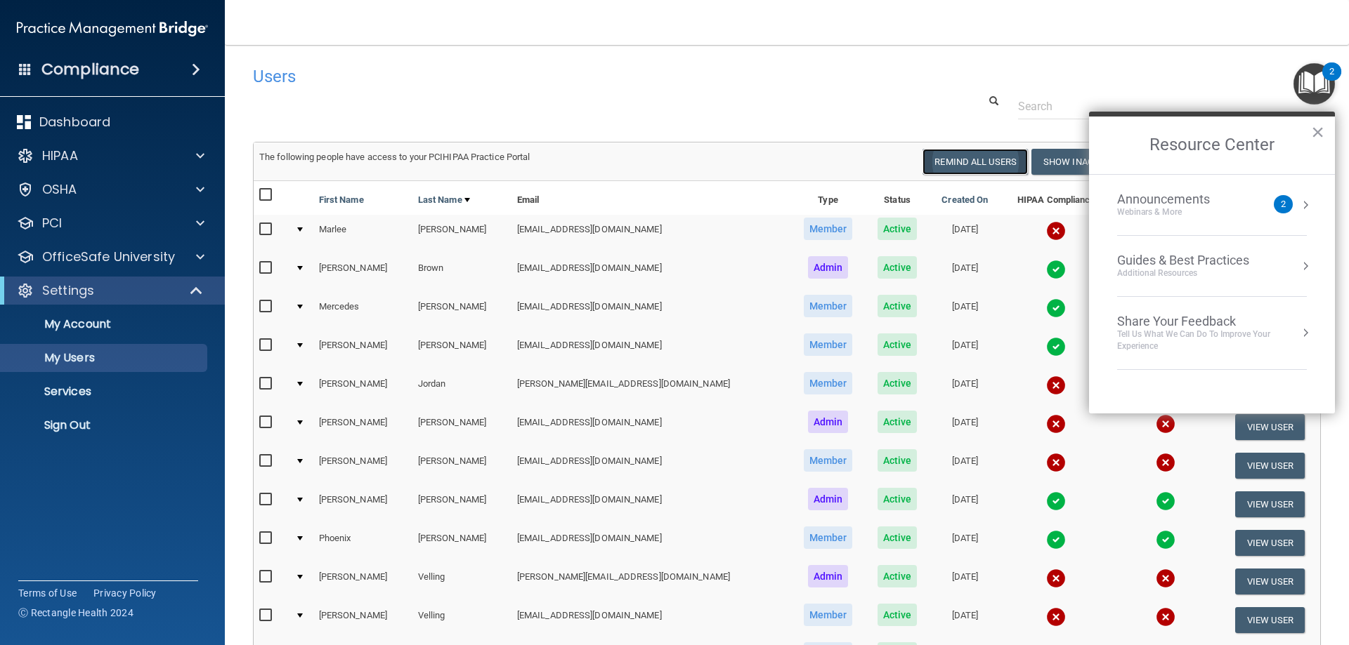
click at [983, 164] on button "Remind All Users" at bounding box center [974, 162] width 105 height 26
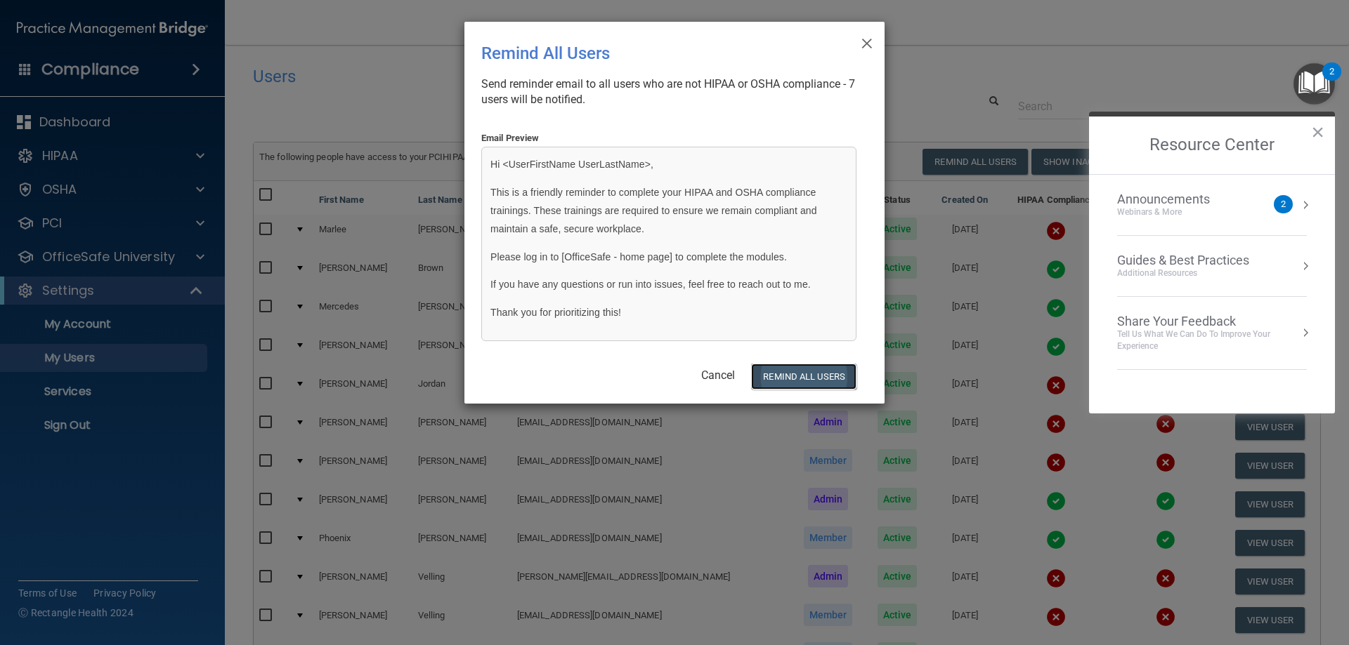
click at [804, 373] on button "REMIND ALL USERS" at bounding box center [803, 377] width 105 height 26
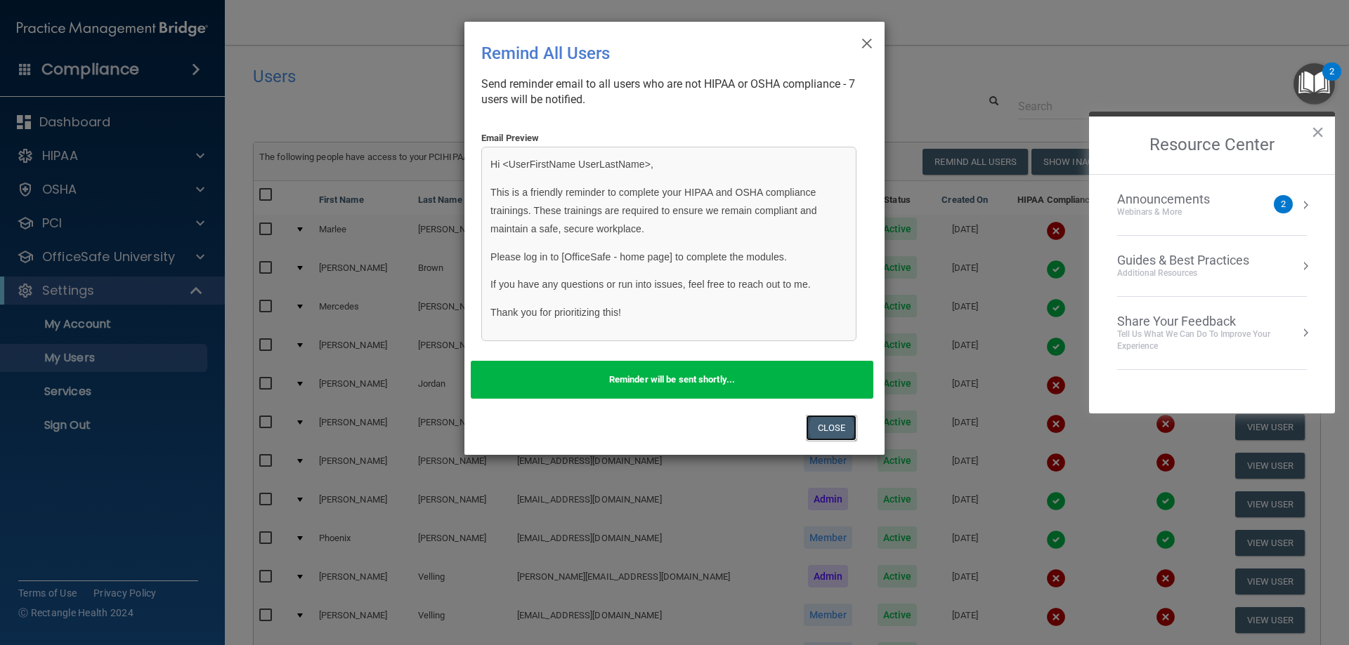
click at [840, 432] on button "Close" at bounding box center [831, 428] width 51 height 26
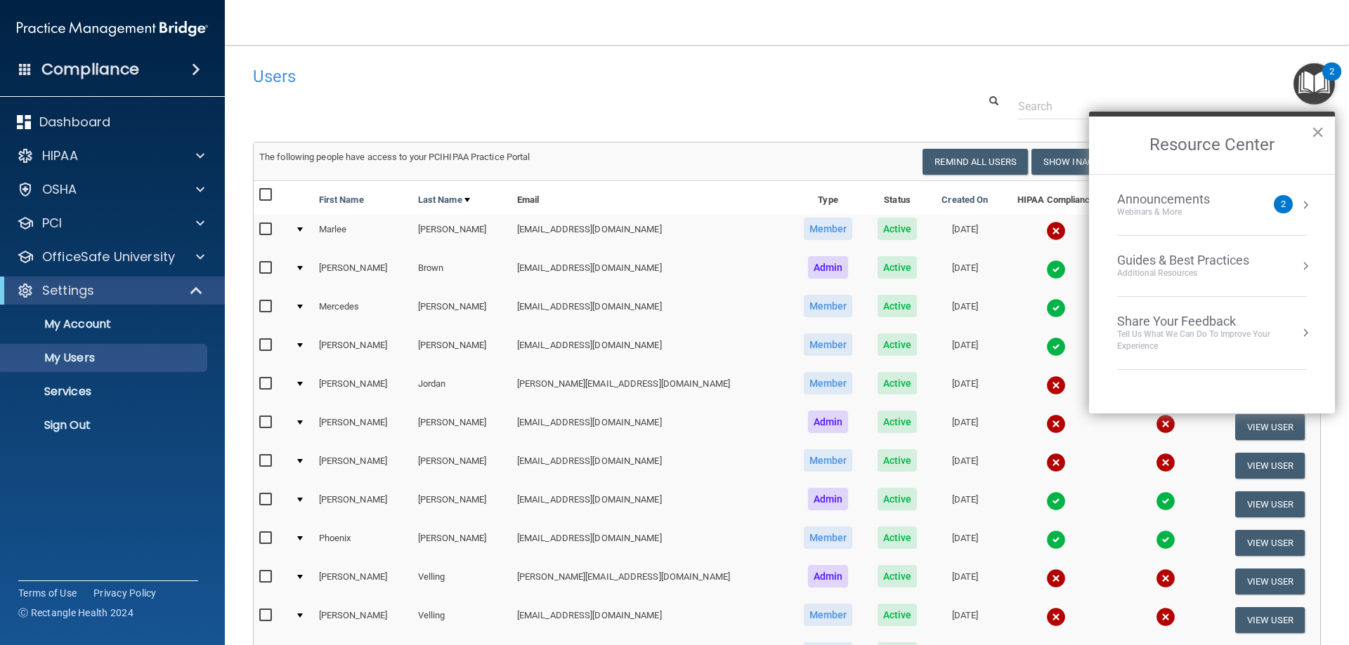
click at [1317, 127] on button "×" at bounding box center [1317, 132] width 13 height 22
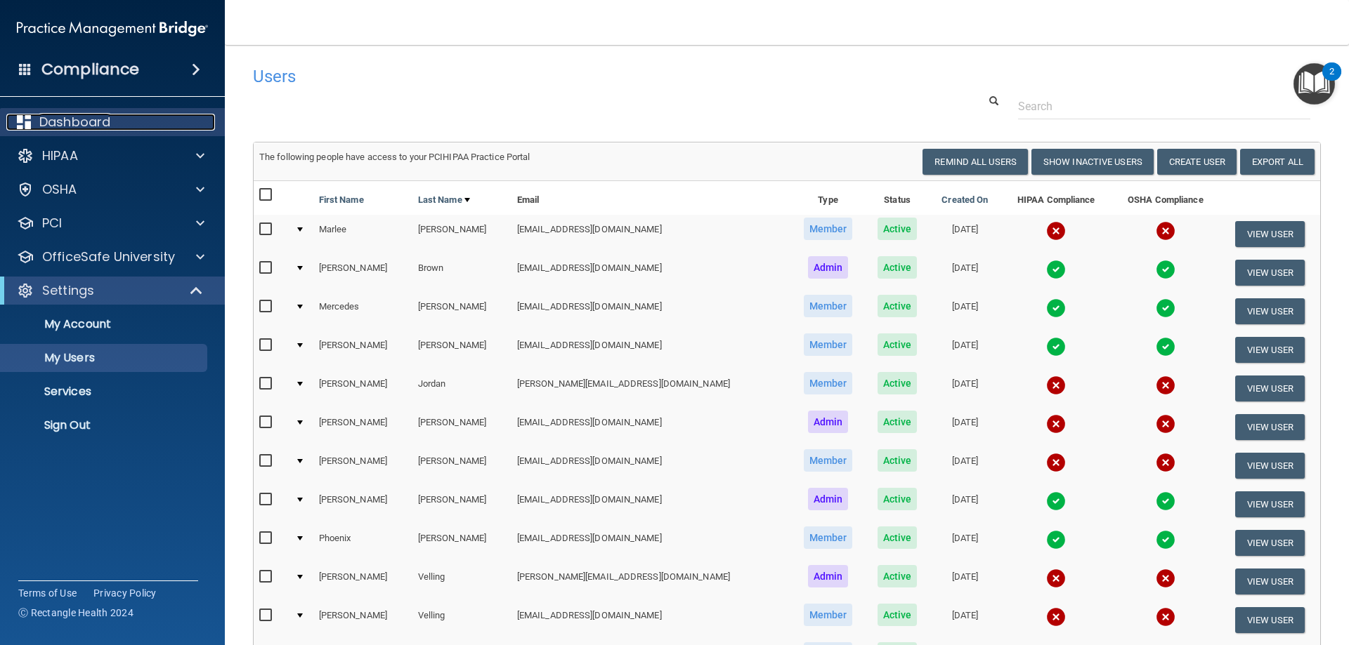
click at [112, 124] on div "Dashboard" at bounding box center [93, 122] width 174 height 17
